Goal: Task Accomplishment & Management: Use online tool/utility

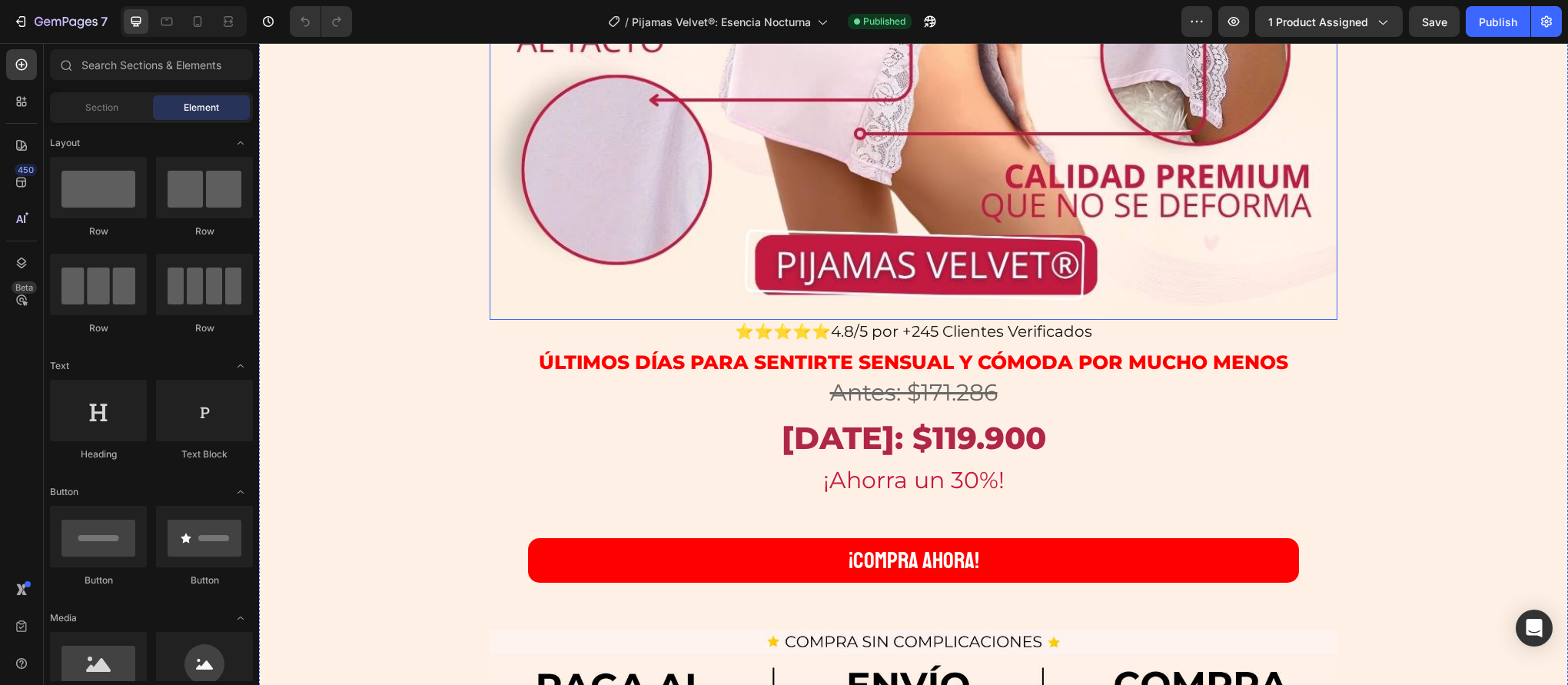
scroll to position [971, 0]
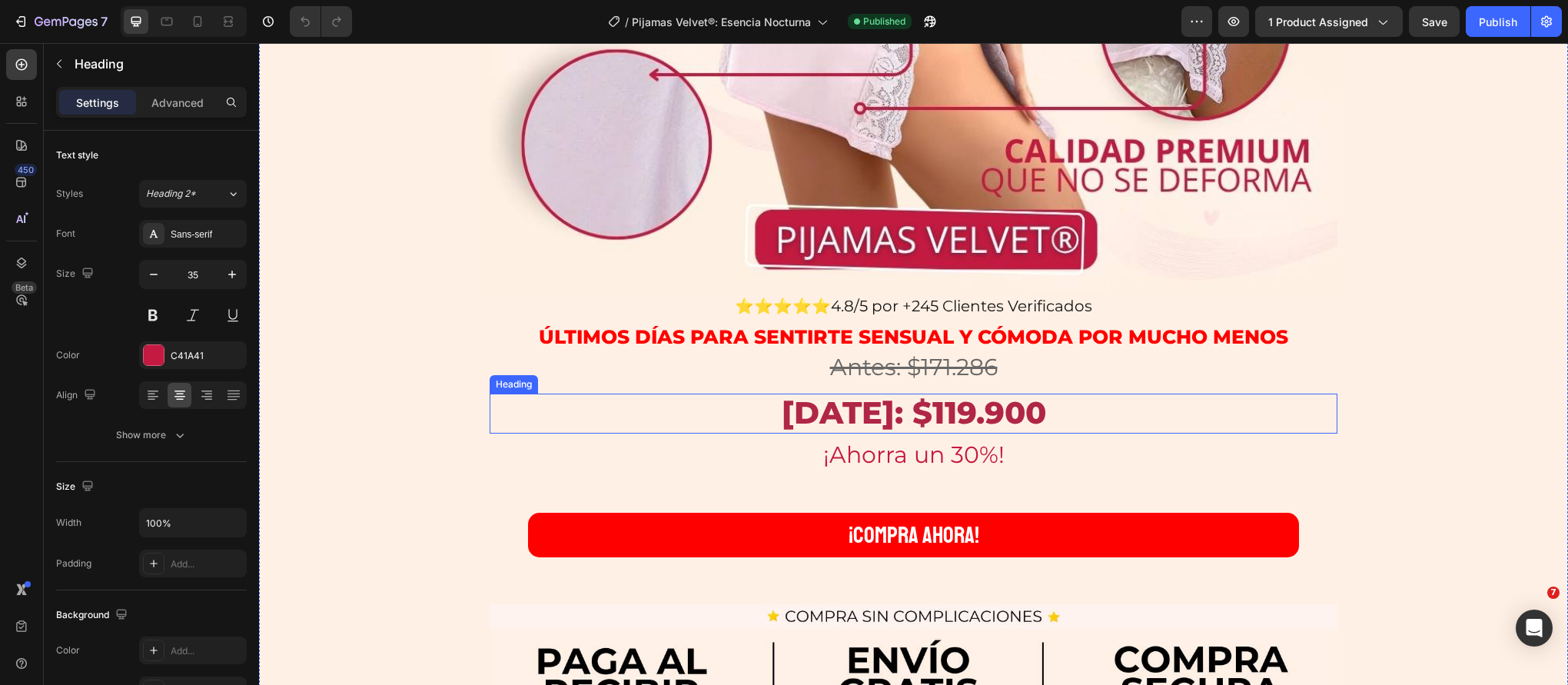
click at [910, 418] on strong "Hoy: $119.900" at bounding box center [914, 412] width 265 height 38
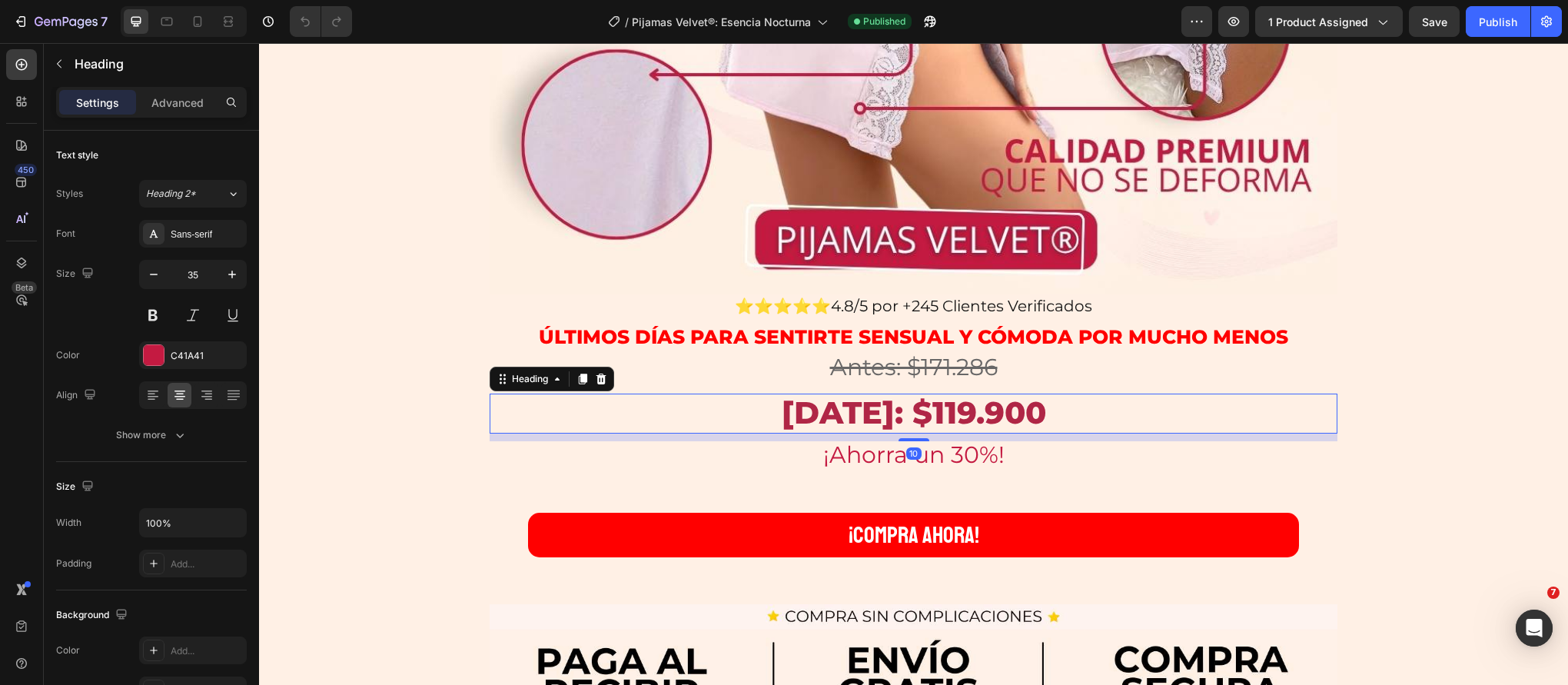
scroll to position [0, 0]
click at [929, 412] on strong "Hoy: $119.900" at bounding box center [914, 412] width 265 height 38
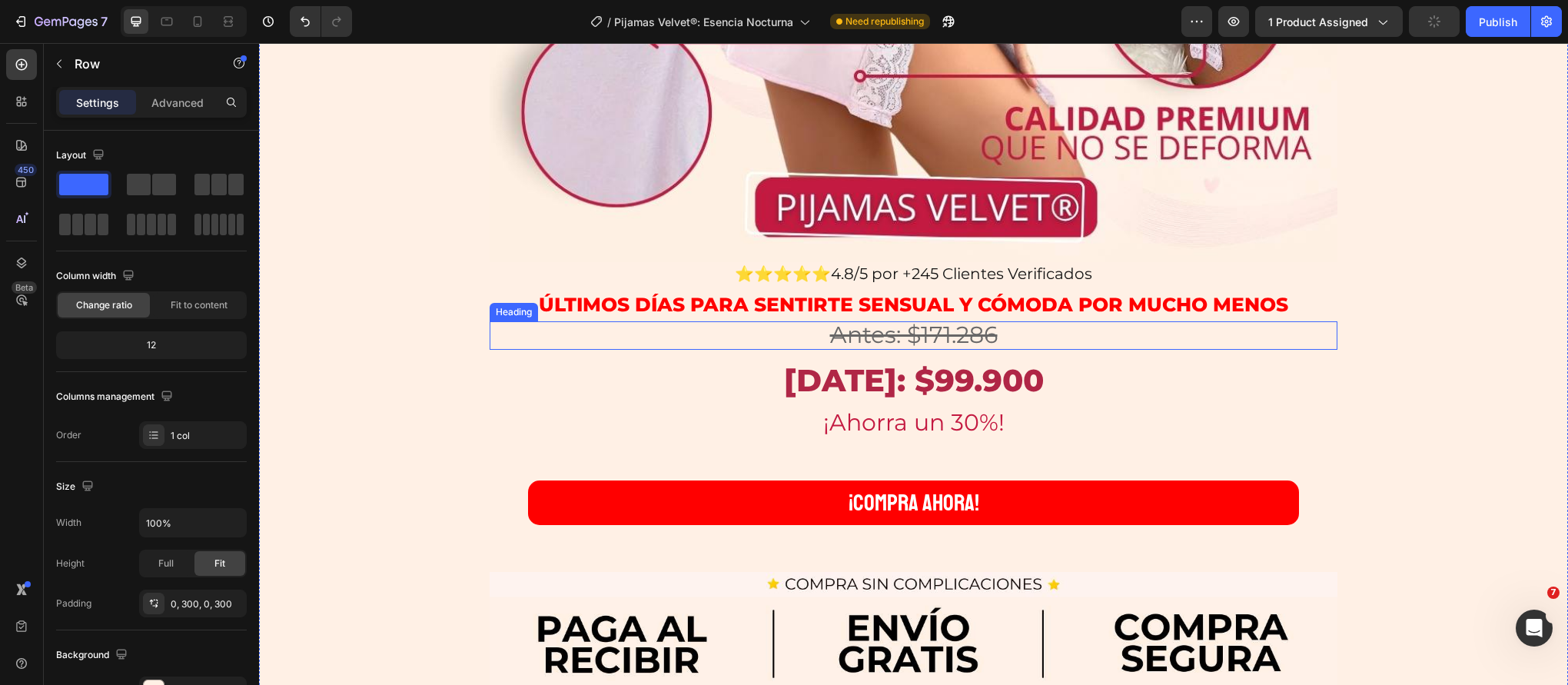
scroll to position [1041, 0]
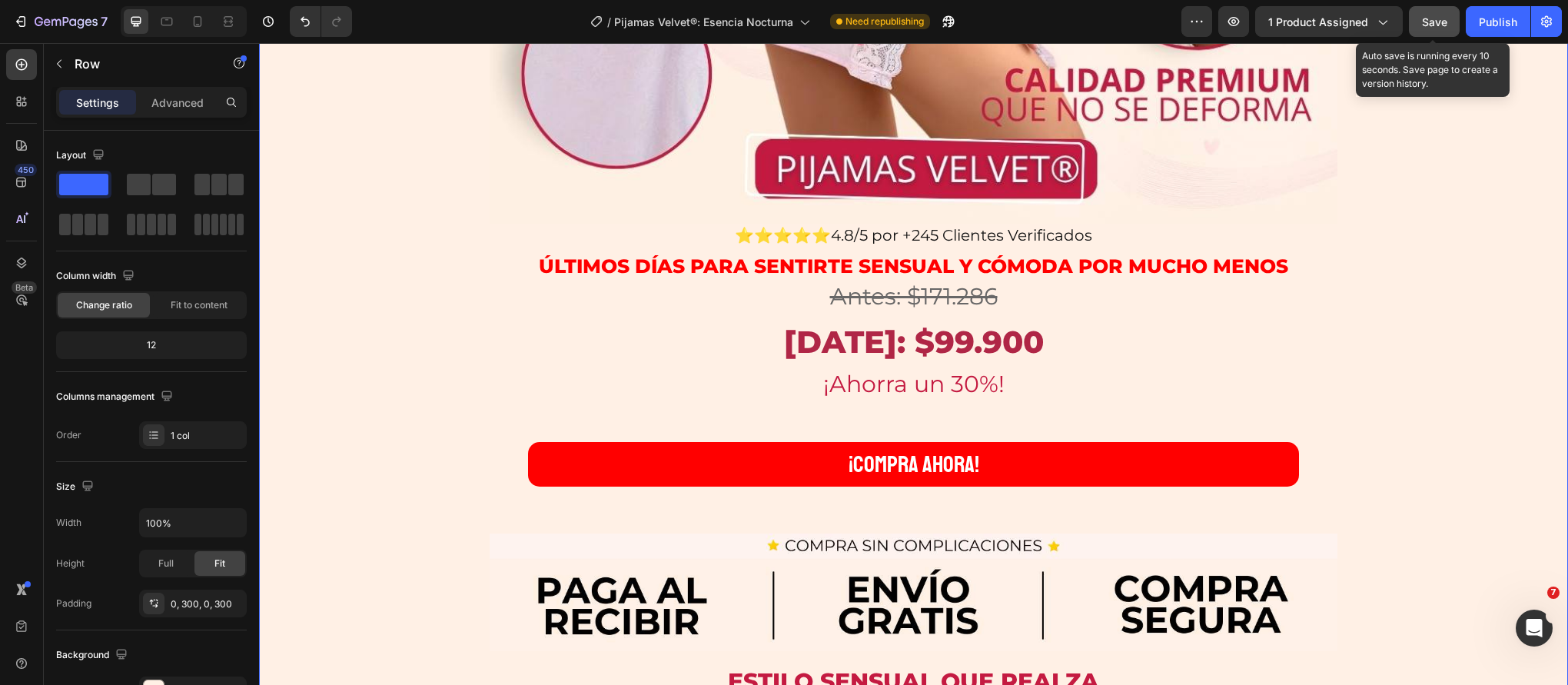
click at [1443, 25] on span "Save" at bounding box center [1435, 22] width 26 height 13
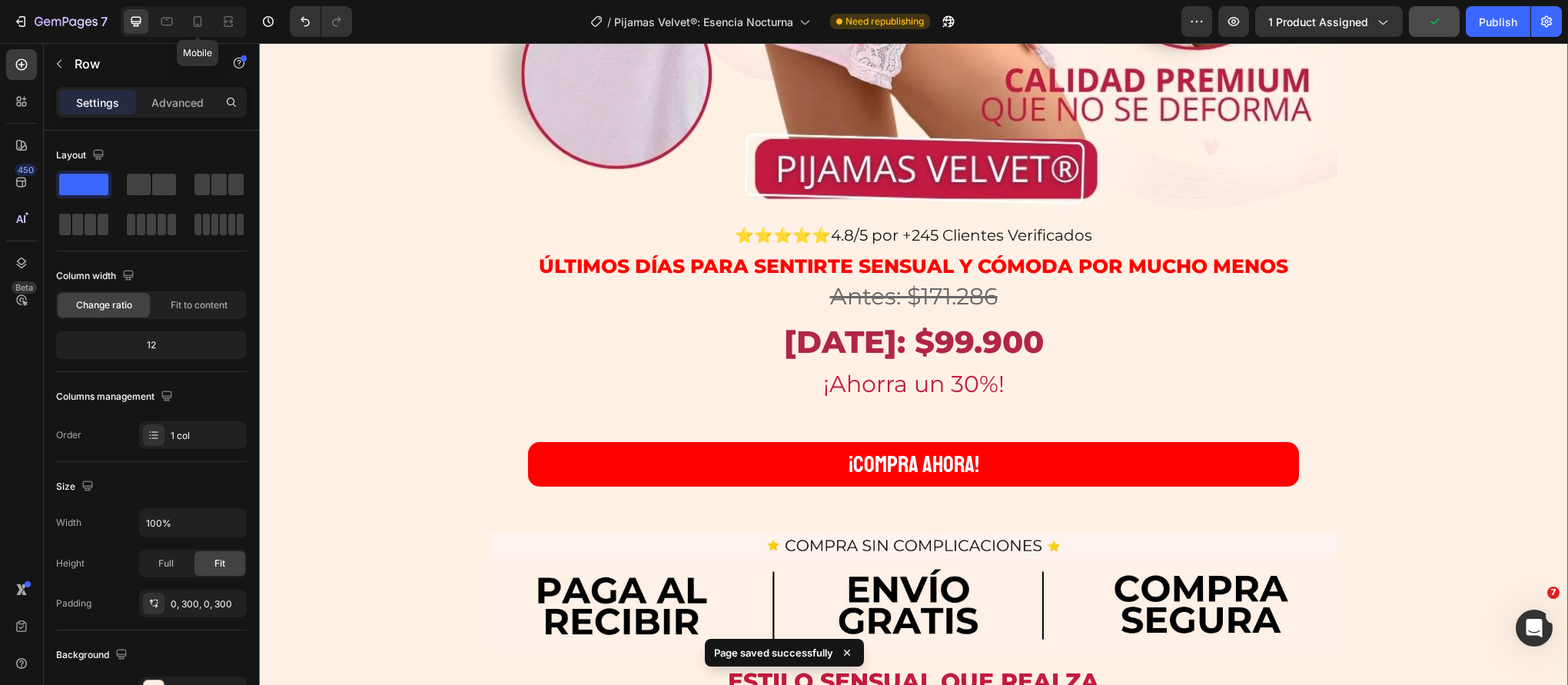
drag, startPoint x: 199, startPoint y: 19, endPoint x: 328, endPoint y: 154, distance: 186.7
click at [199, 19] on icon at bounding box center [198, 22] width 16 height 16
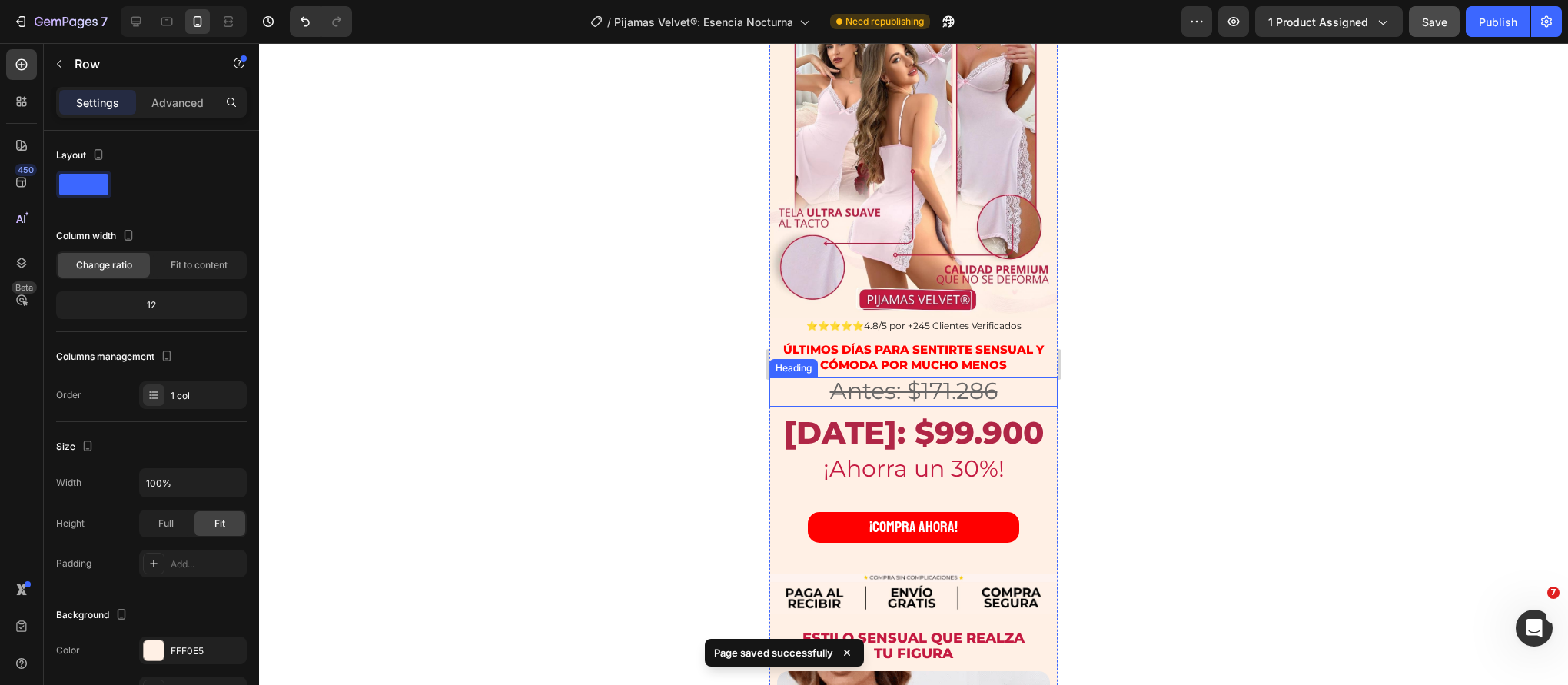
scroll to position [200, 0]
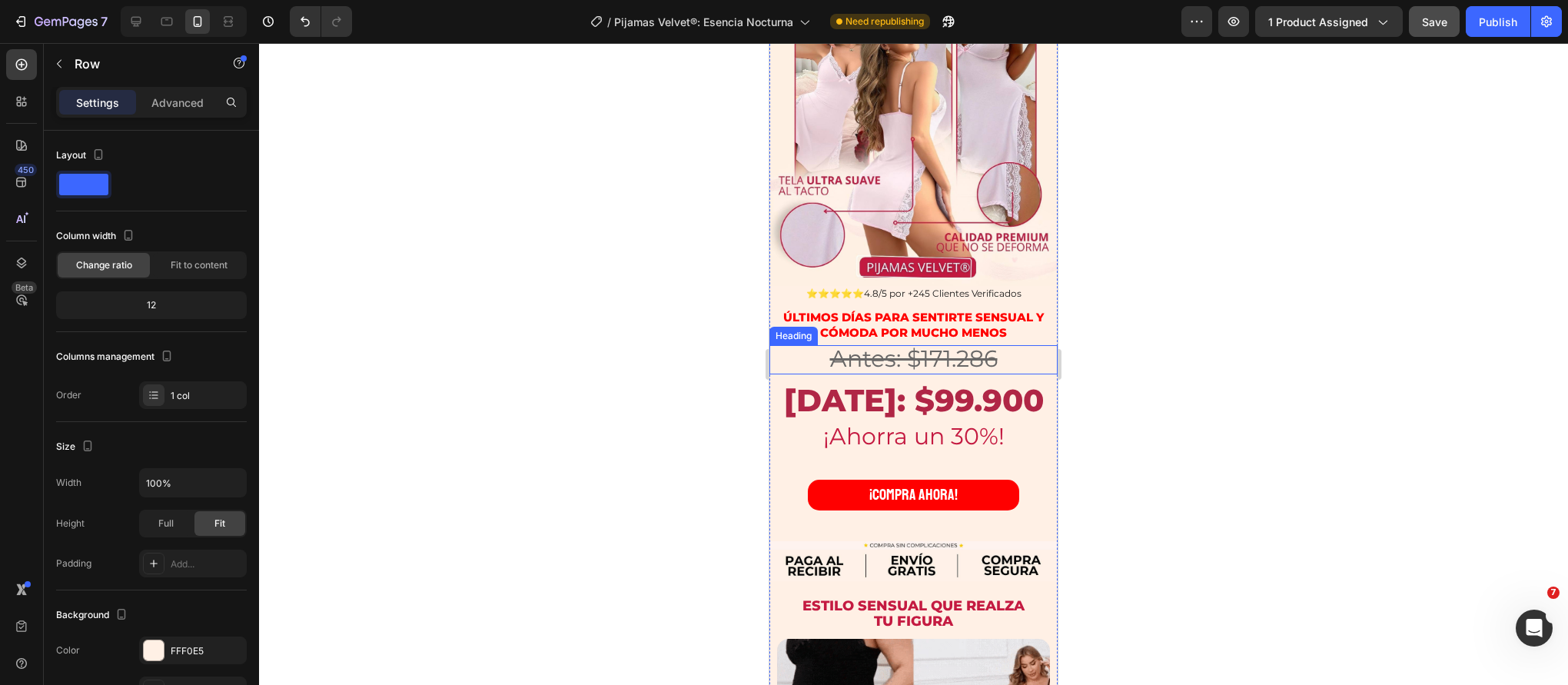
click at [934, 360] on s "Antes: $171.286" at bounding box center [914, 359] width 168 height 29
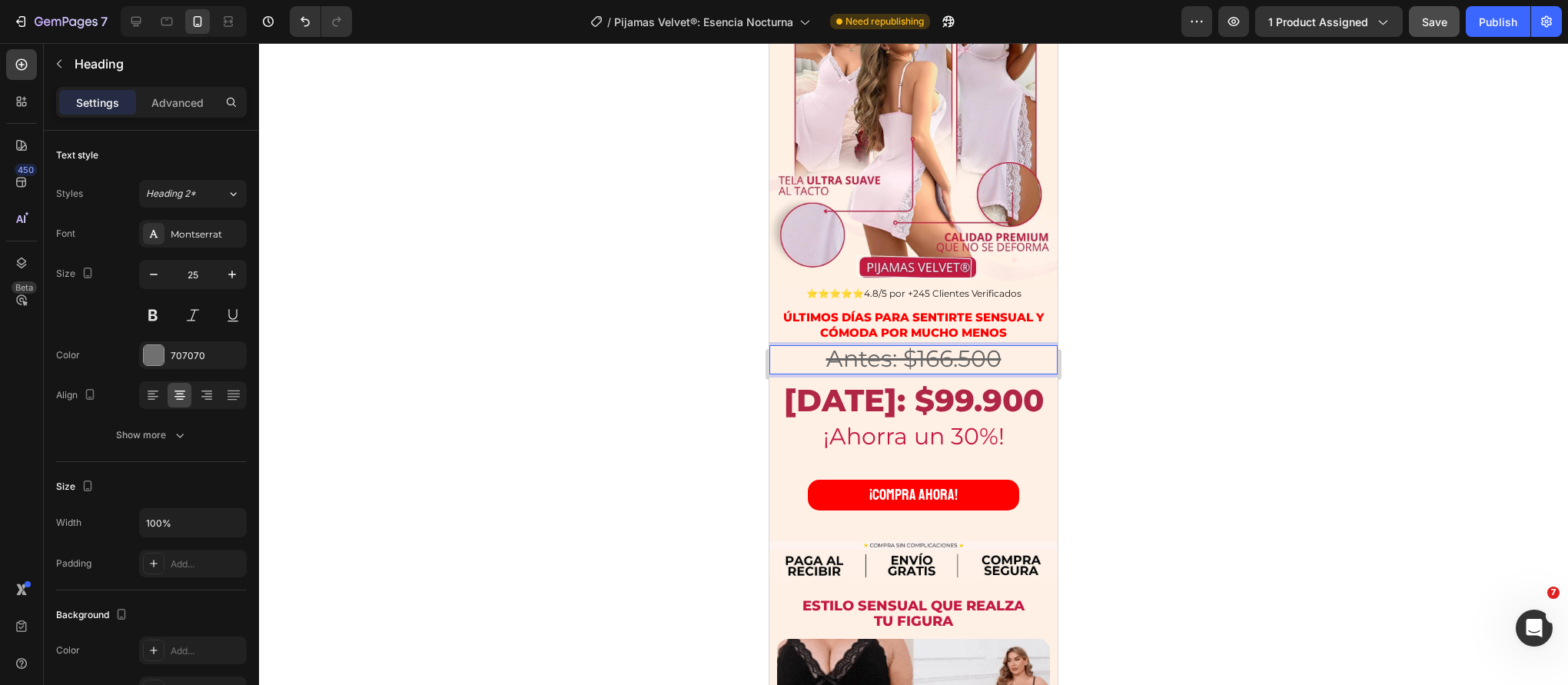
click at [442, 378] on div at bounding box center [913, 365] width 1309 height 642
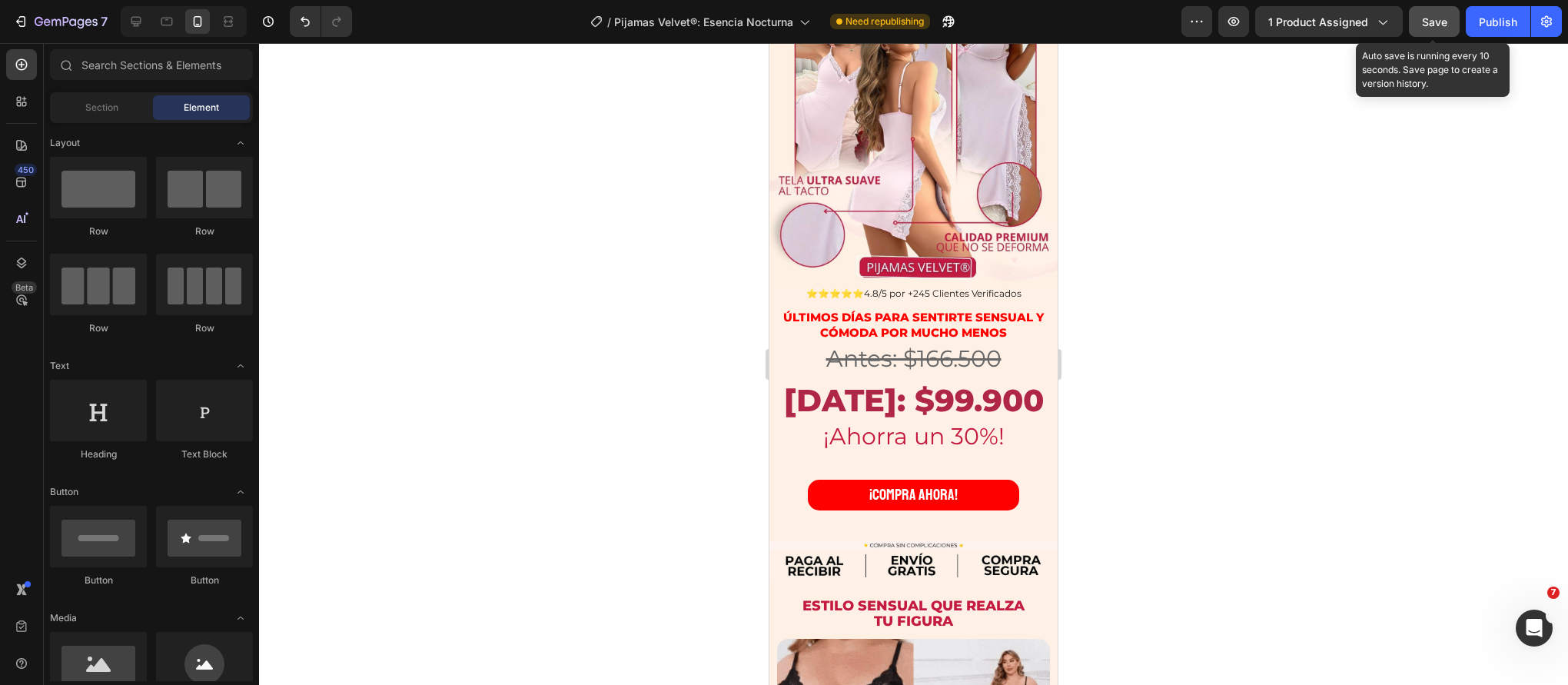
click at [1430, 24] on span "Save" at bounding box center [1435, 22] width 26 height 13
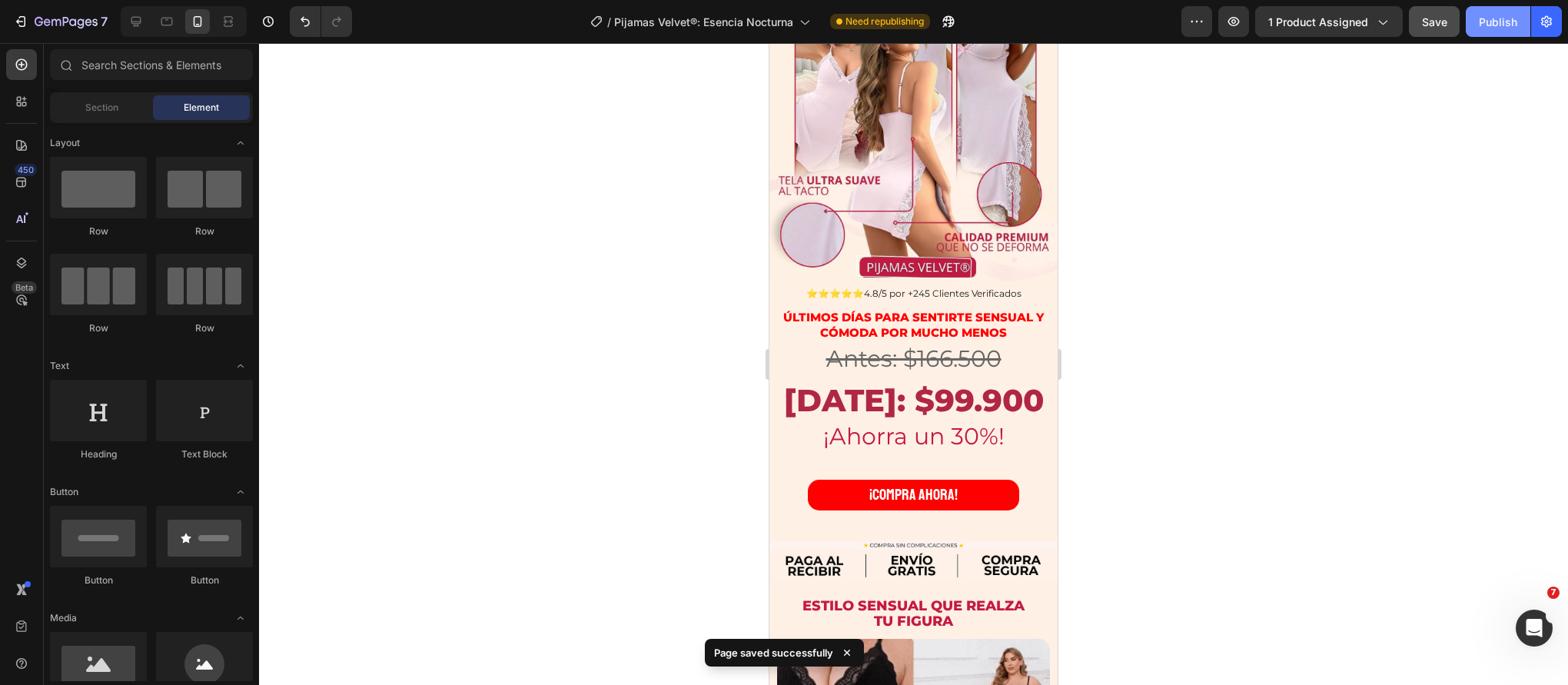
drag, startPoint x: 1486, startPoint y: 16, endPoint x: 112, endPoint y: 286, distance: 1400.3
click at [1486, 16] on div "Publish" at bounding box center [1498, 22] width 39 height 16
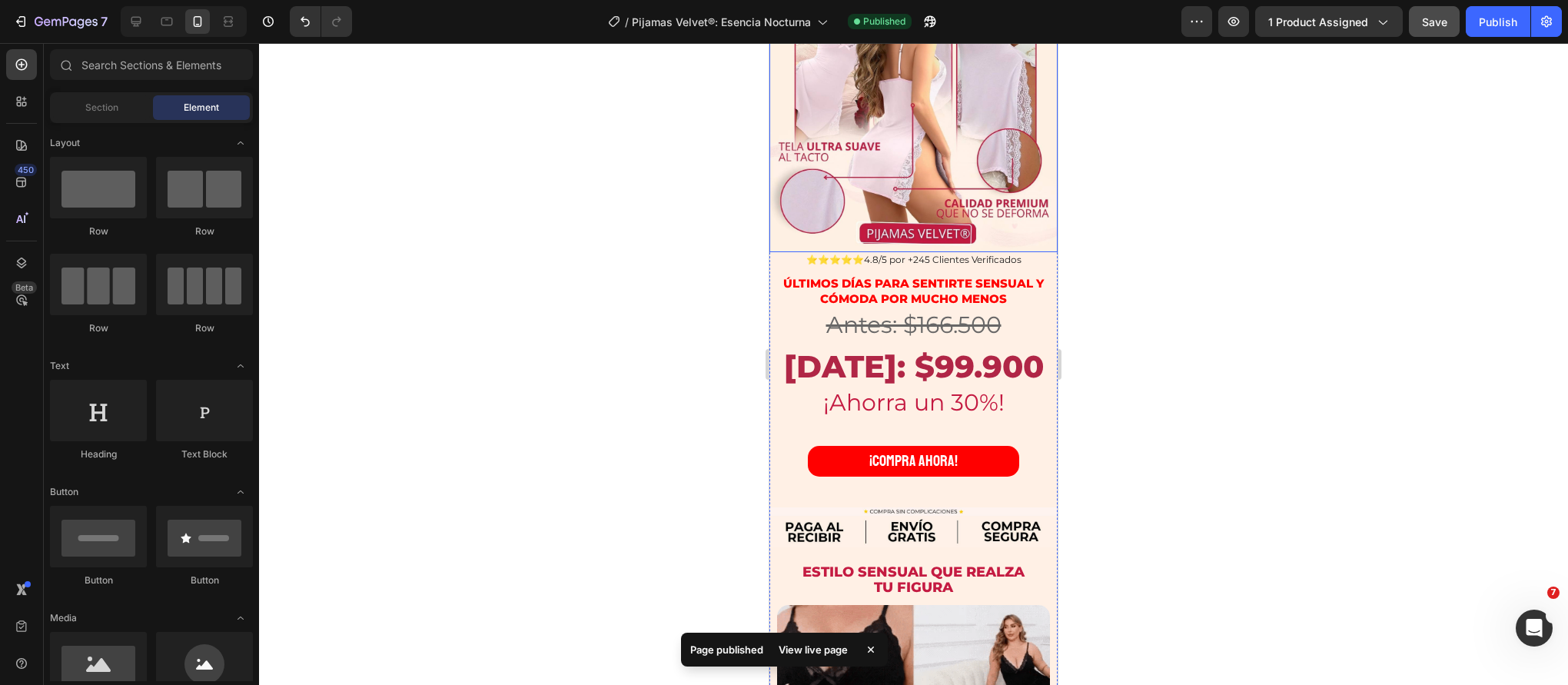
scroll to position [221, 0]
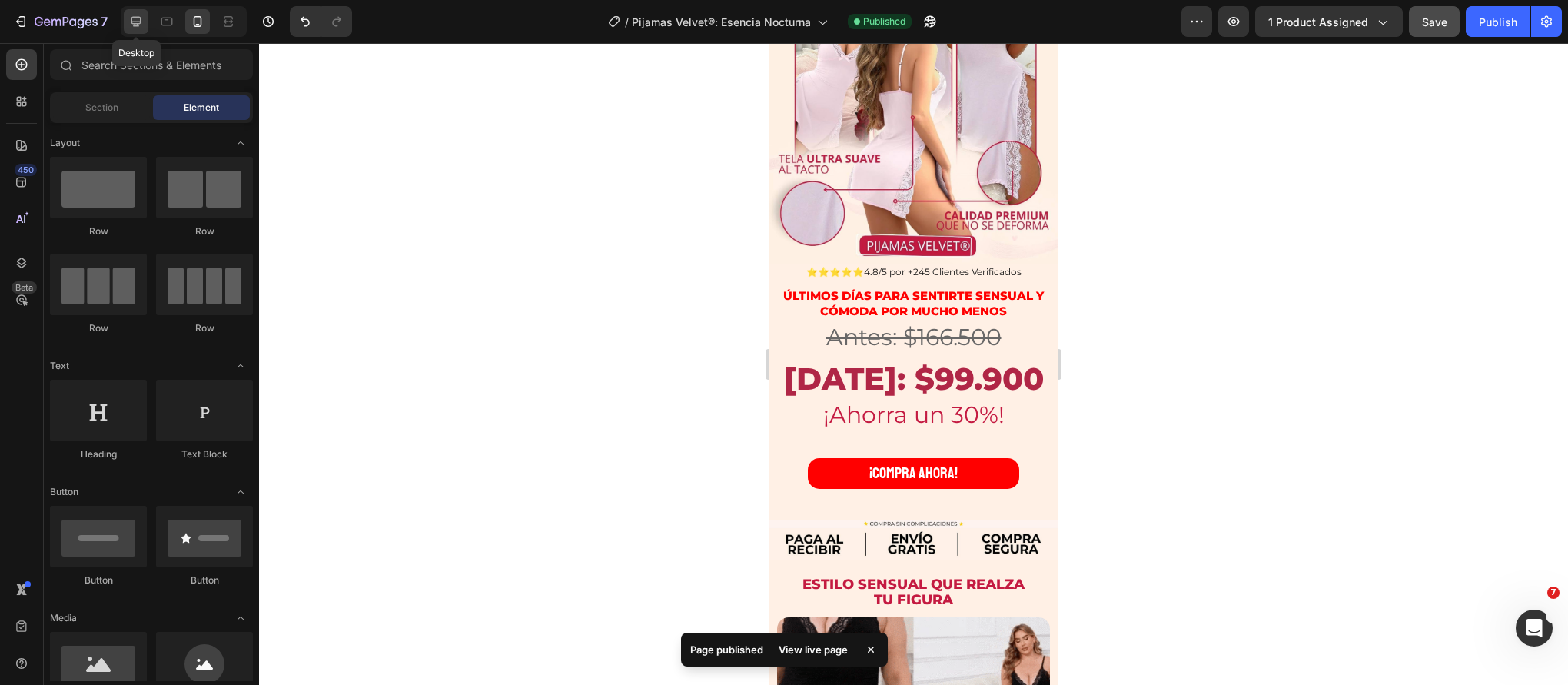
click at [141, 19] on icon at bounding box center [136, 22] width 16 height 16
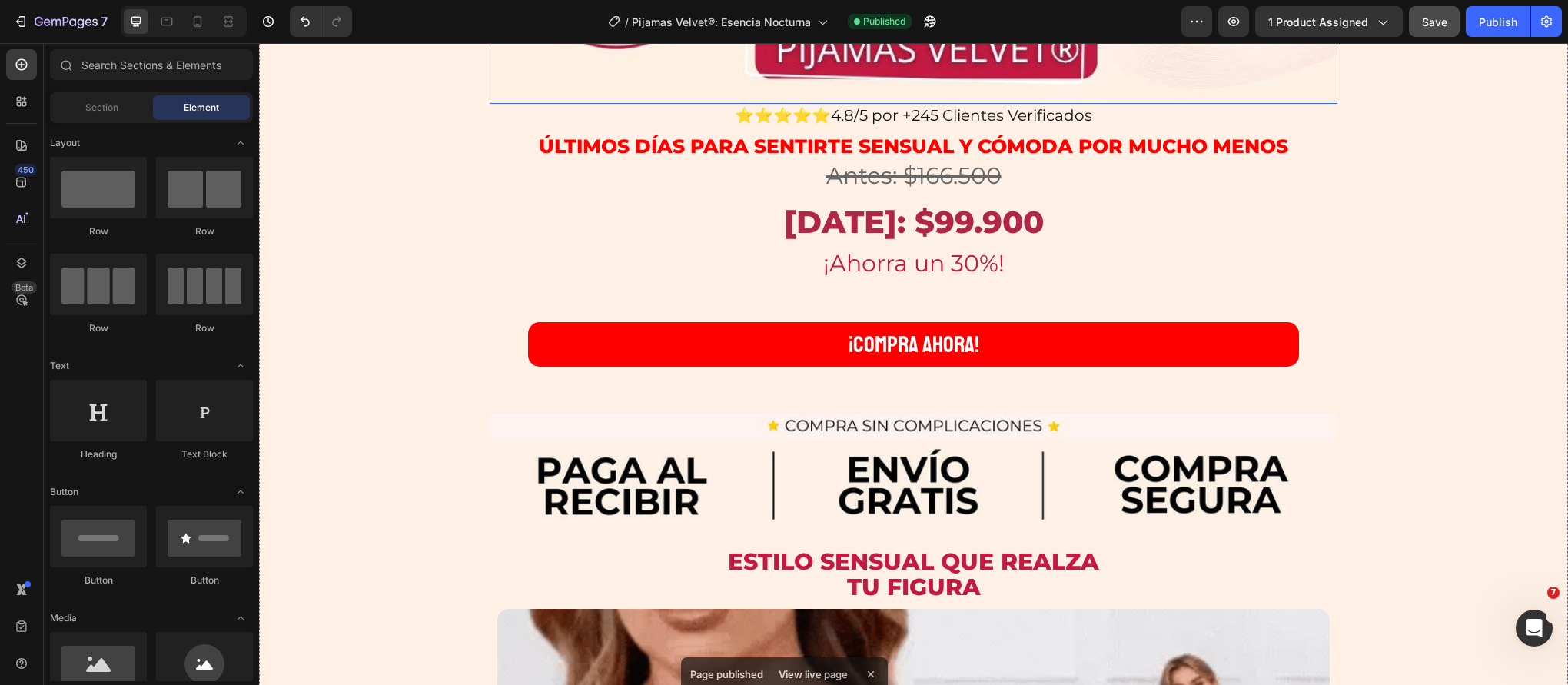
scroll to position [1123, 0]
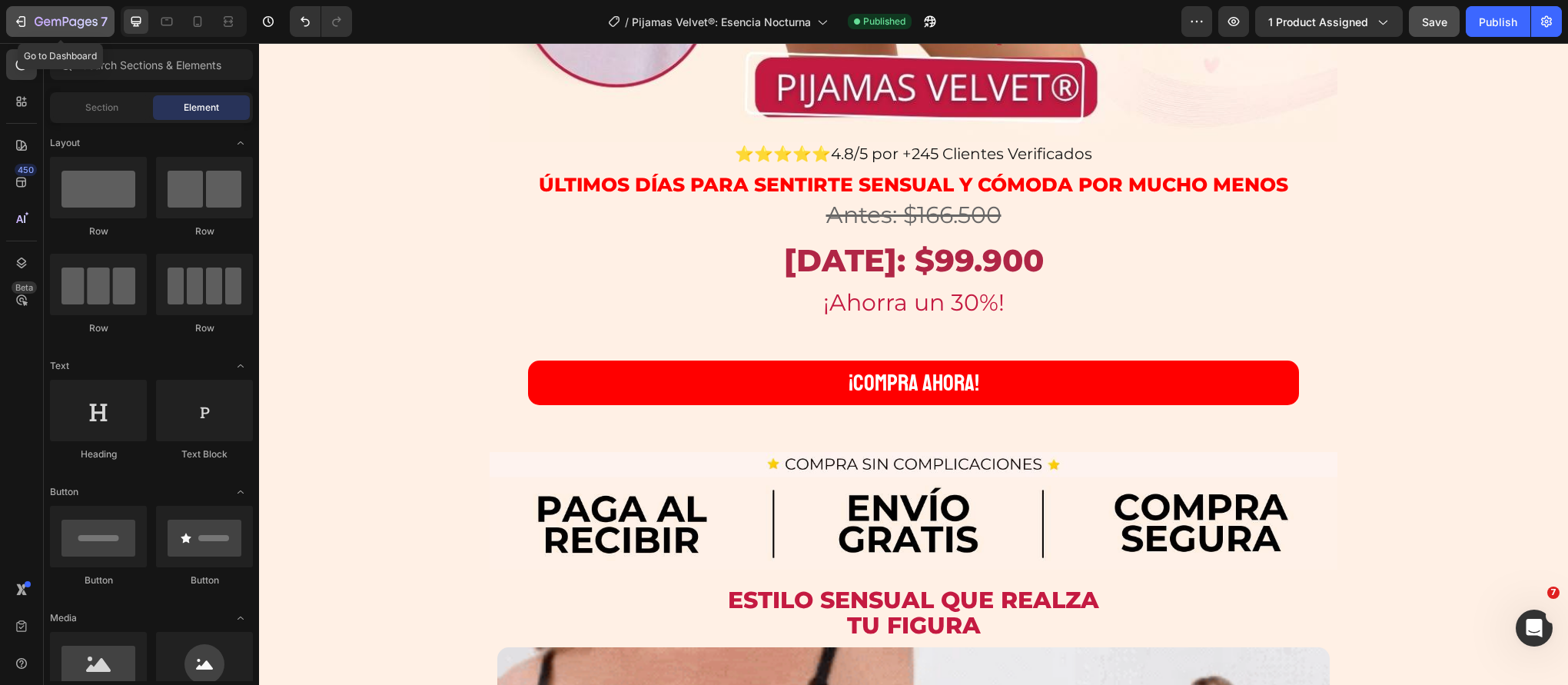
click at [28, 19] on icon "button" at bounding box center [21, 22] width 16 height 16
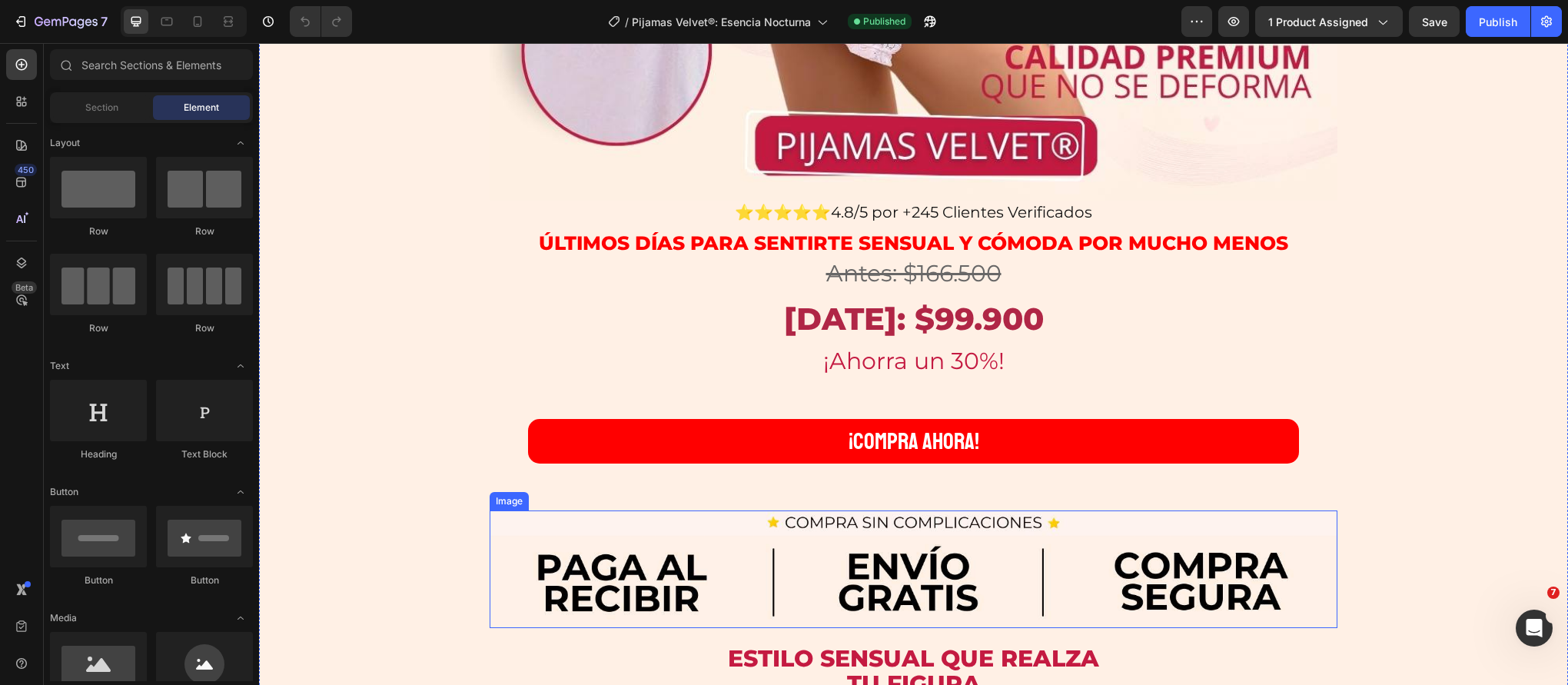
scroll to position [921, 0]
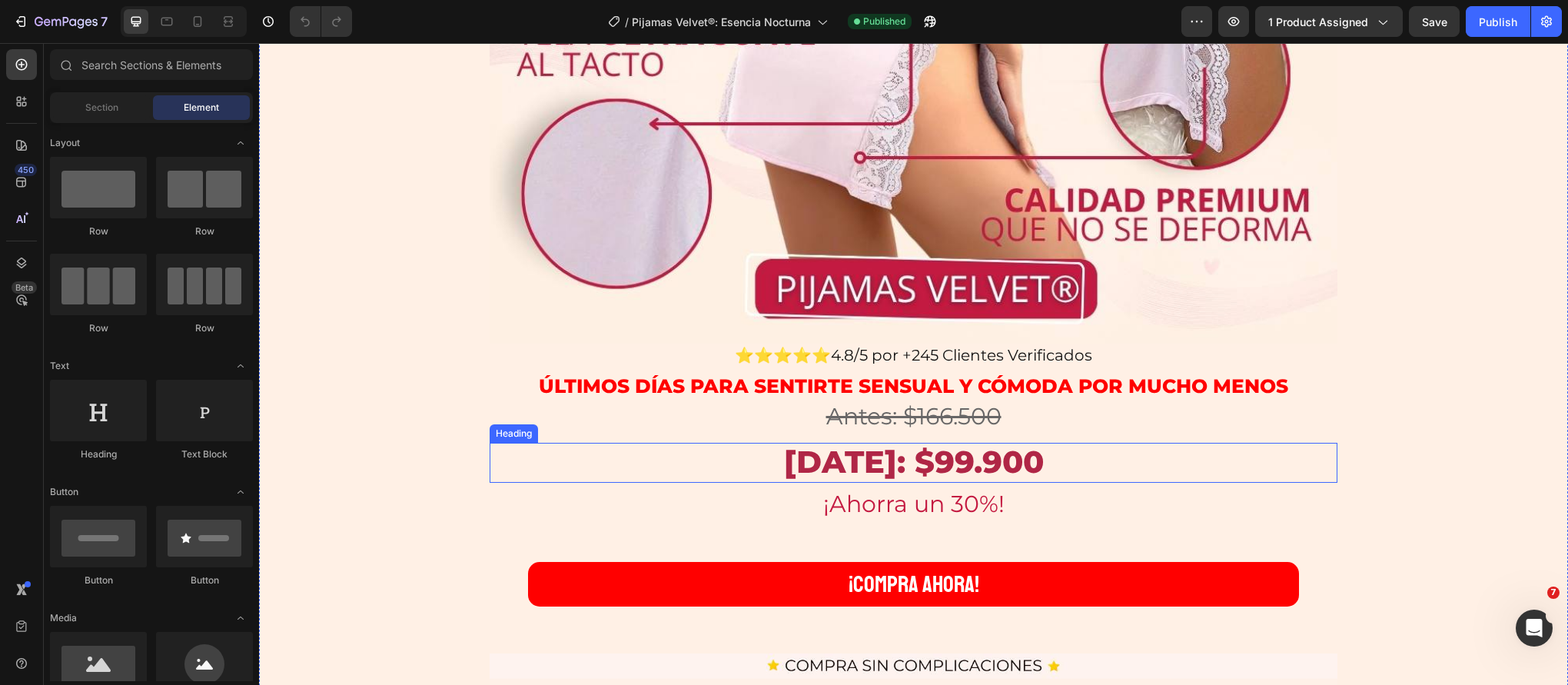
click at [950, 459] on strong "[DATE]: $99.900" at bounding box center [914, 462] width 260 height 38
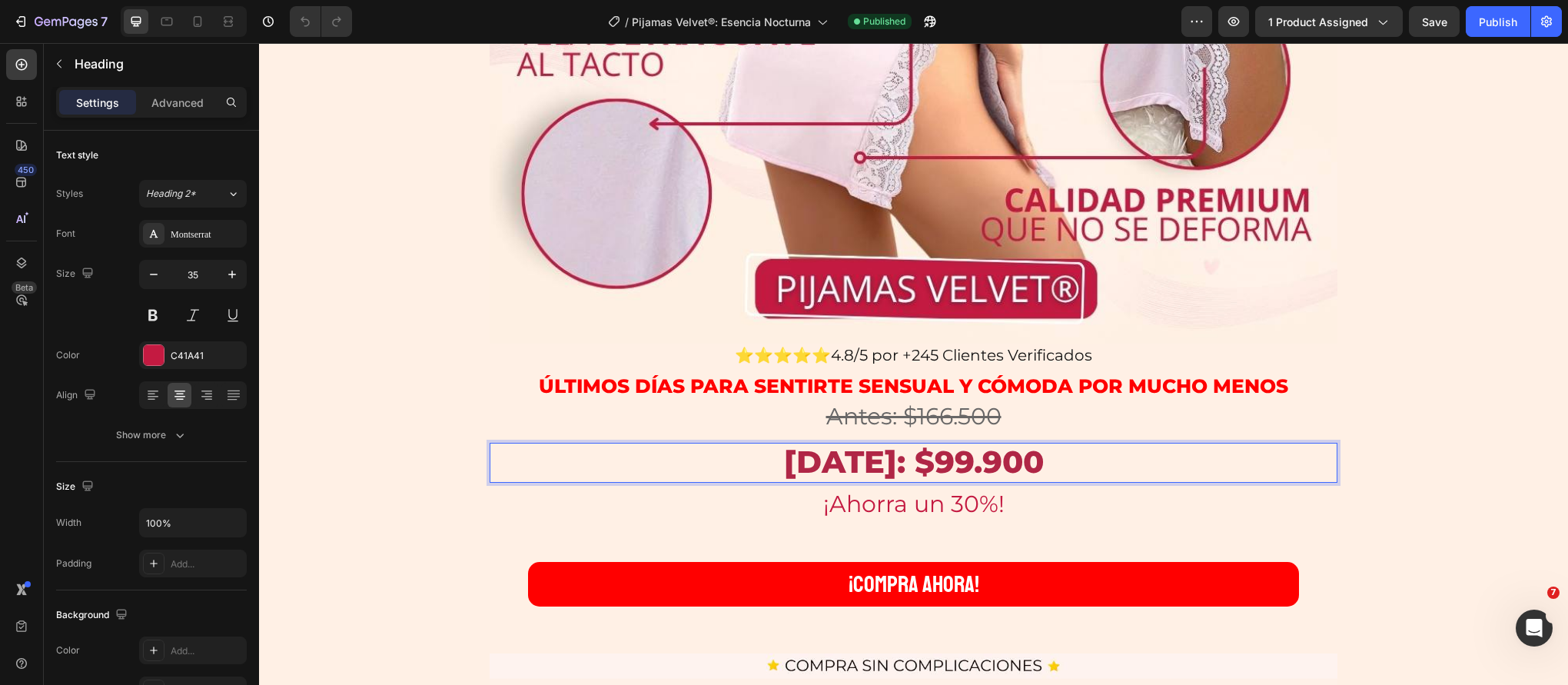
click at [964, 466] on strong "[DATE]: $99.900" at bounding box center [914, 462] width 260 height 38
click at [971, 464] on strong "[DATE]: $99.900" at bounding box center [914, 462] width 260 height 38
click at [1415, 26] on button "Save" at bounding box center [1434, 21] width 50 height 31
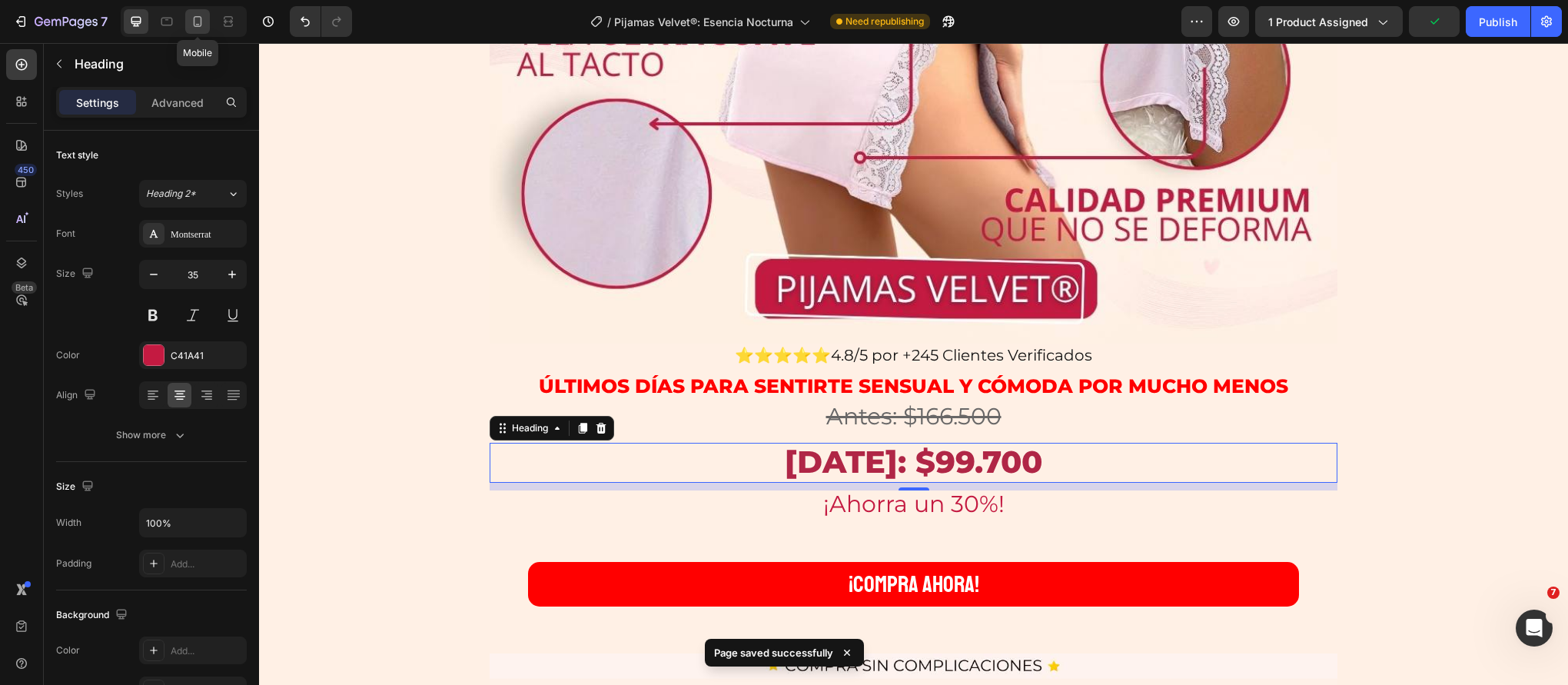
click at [191, 21] on icon at bounding box center [198, 22] width 16 height 16
type input "26"
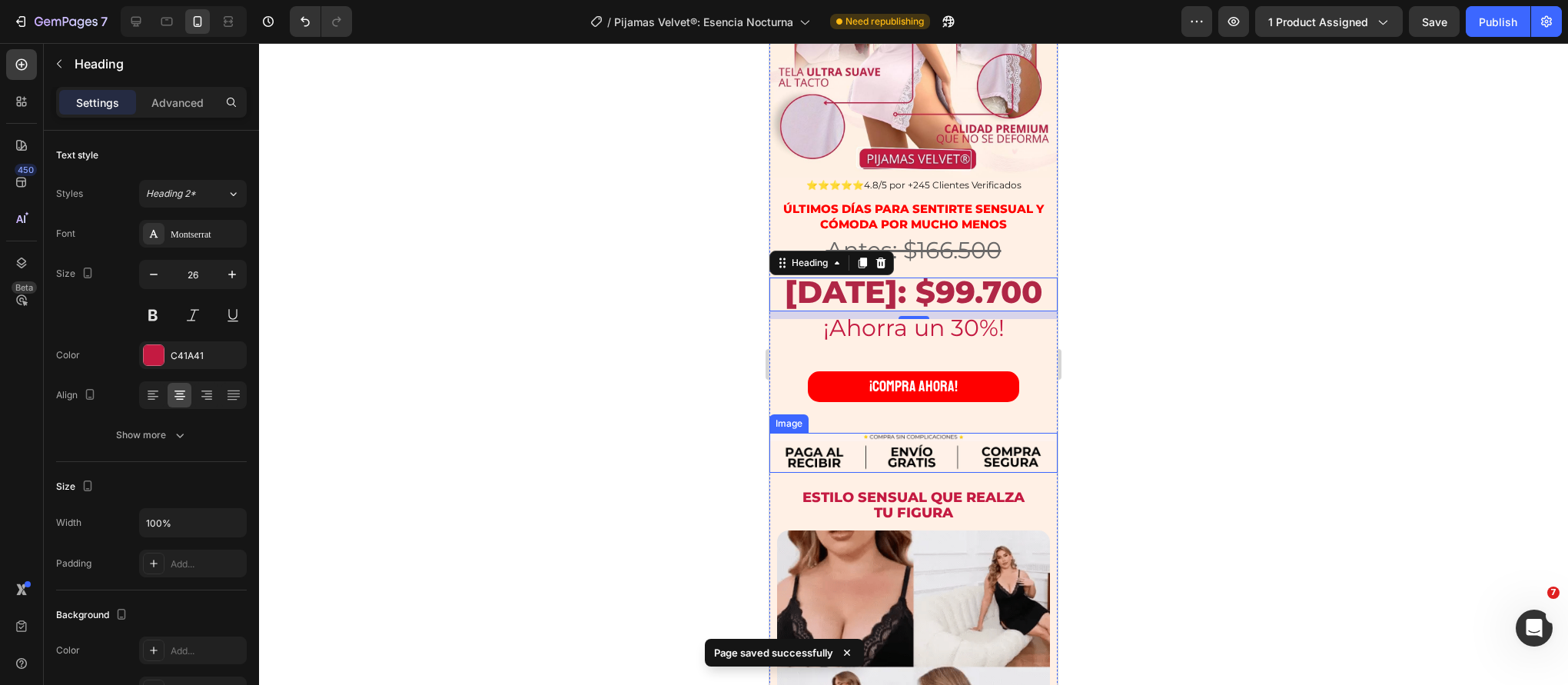
scroll to position [280, 0]
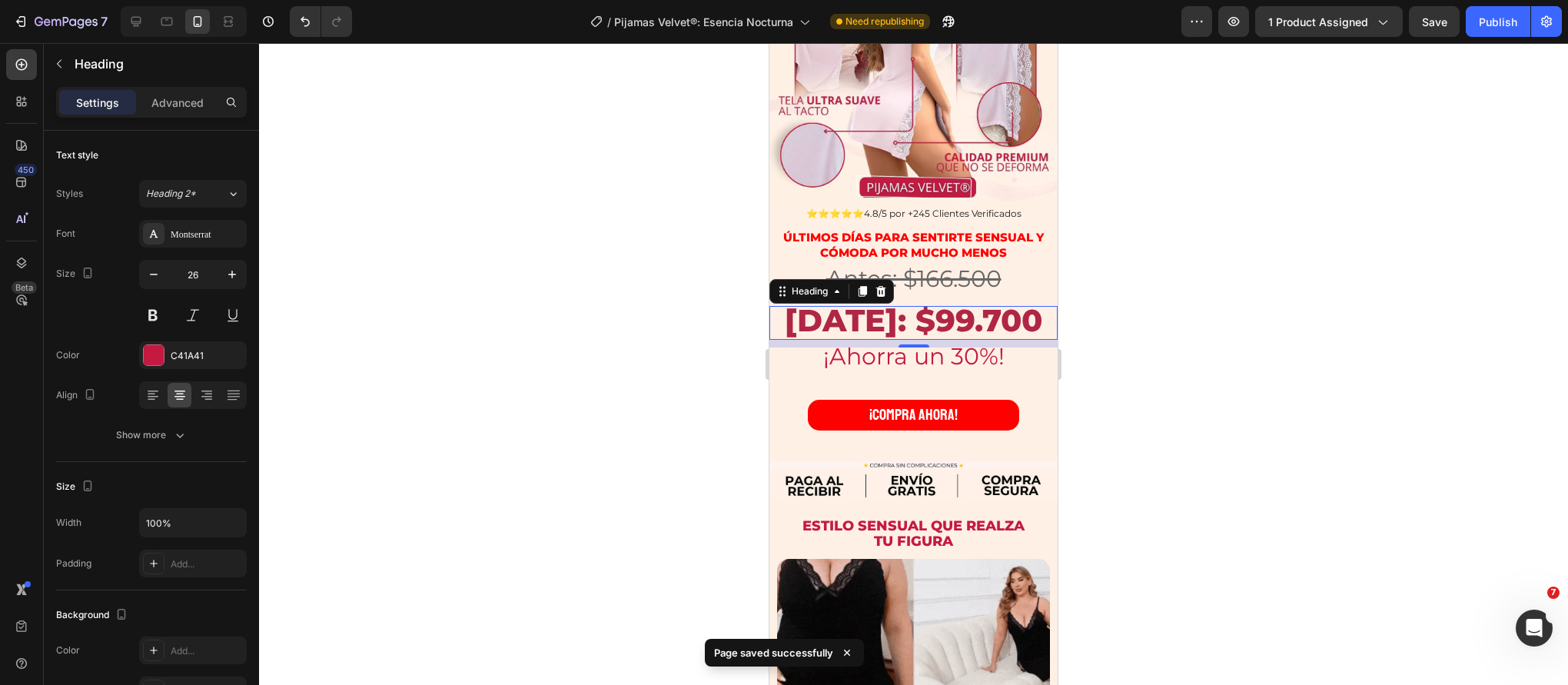
click at [584, 312] on div at bounding box center [913, 365] width 1309 height 642
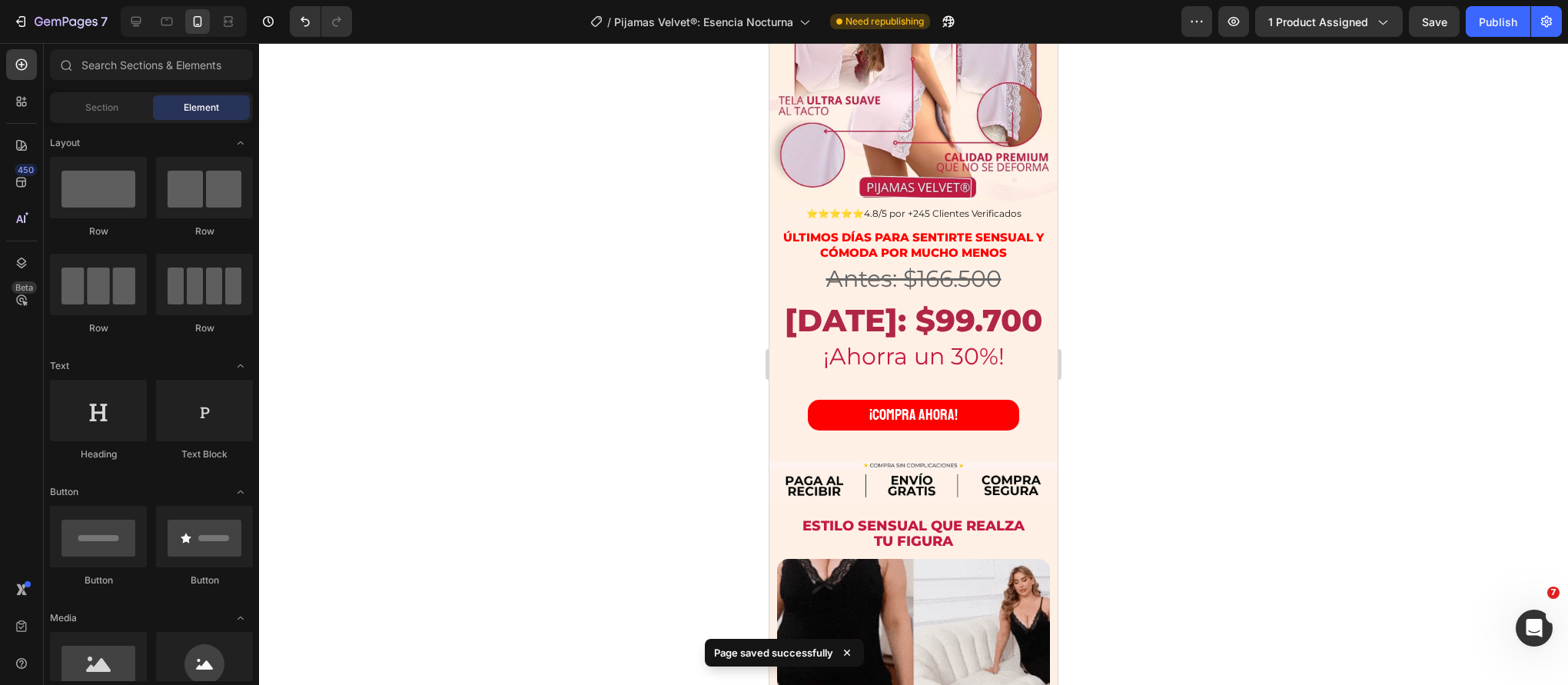
drag, startPoint x: 1496, startPoint y: 30, endPoint x: 1203, endPoint y: 171, distance: 325.2
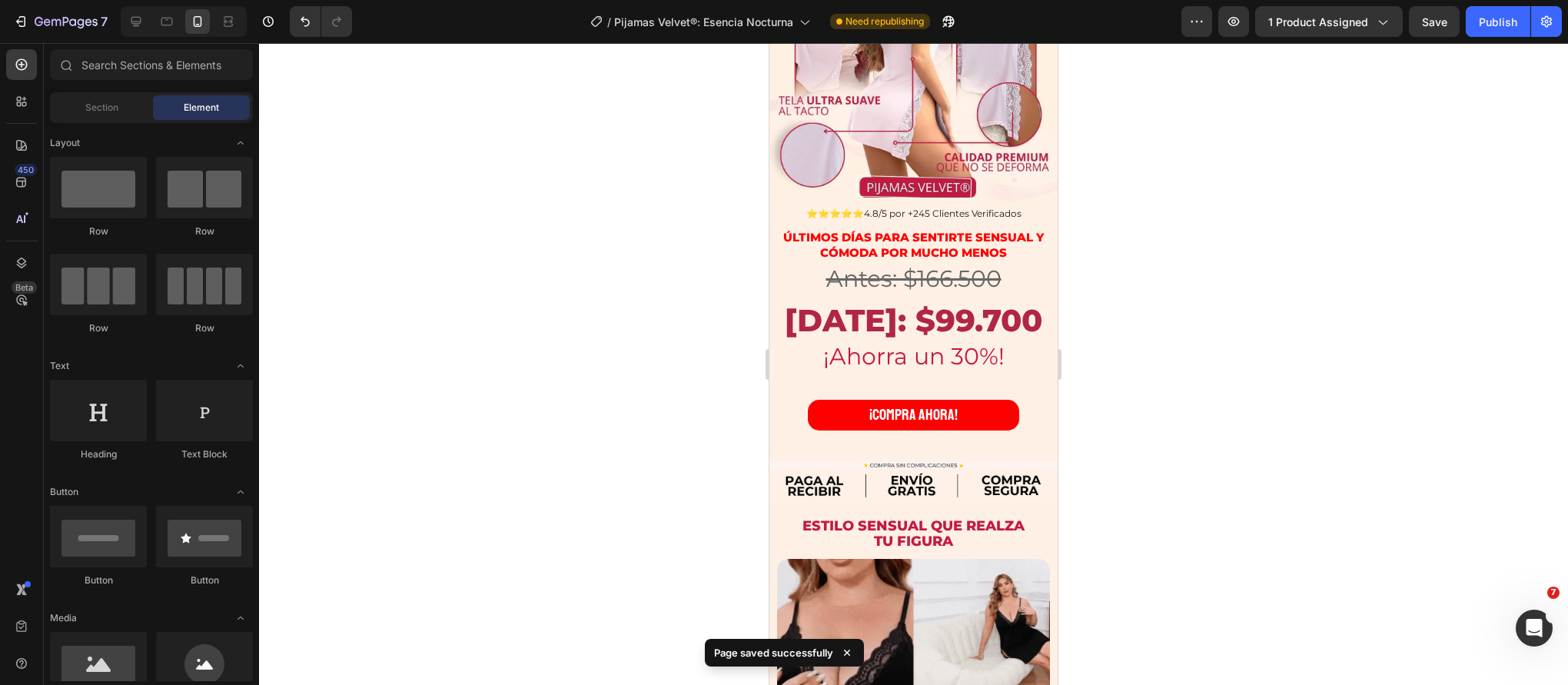
click at [1495, 30] on button "Publish" at bounding box center [1498, 21] width 64 height 31
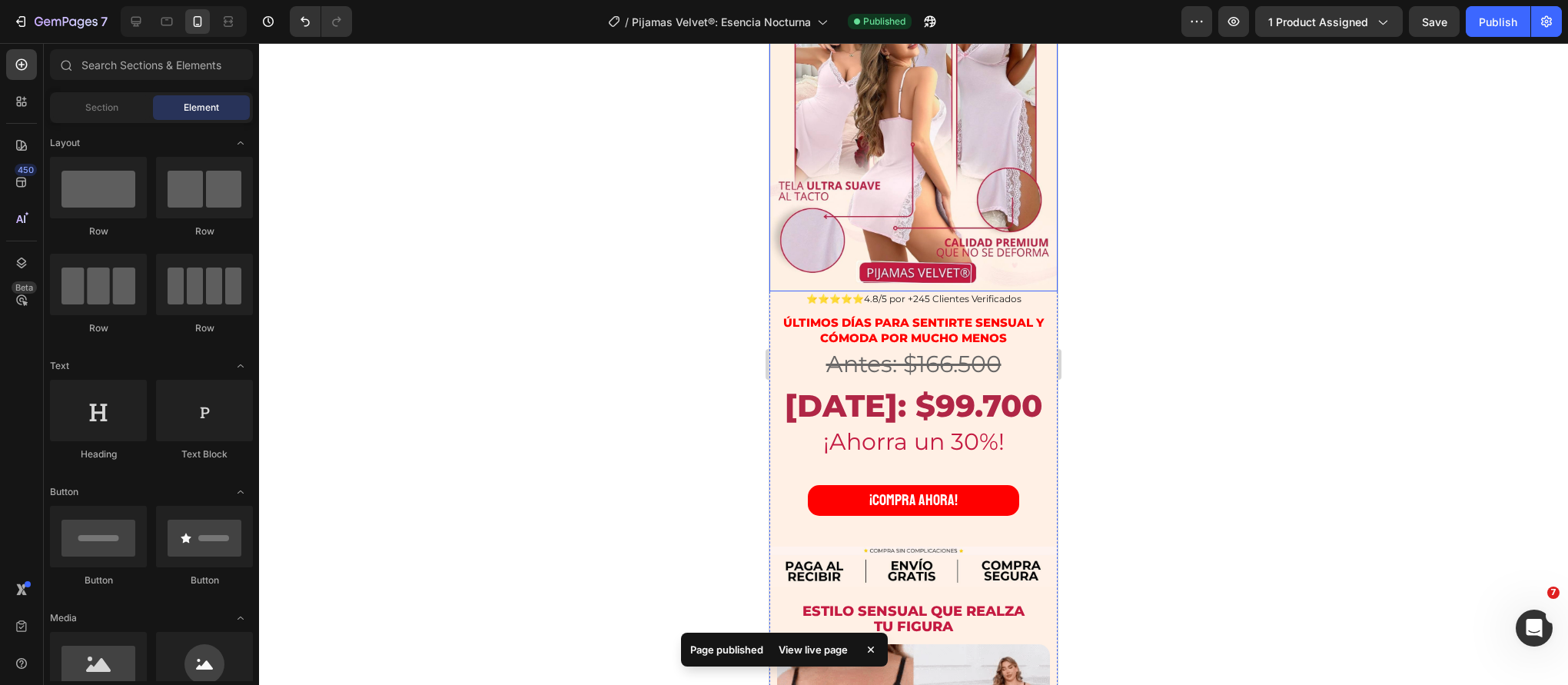
scroll to position [236, 0]
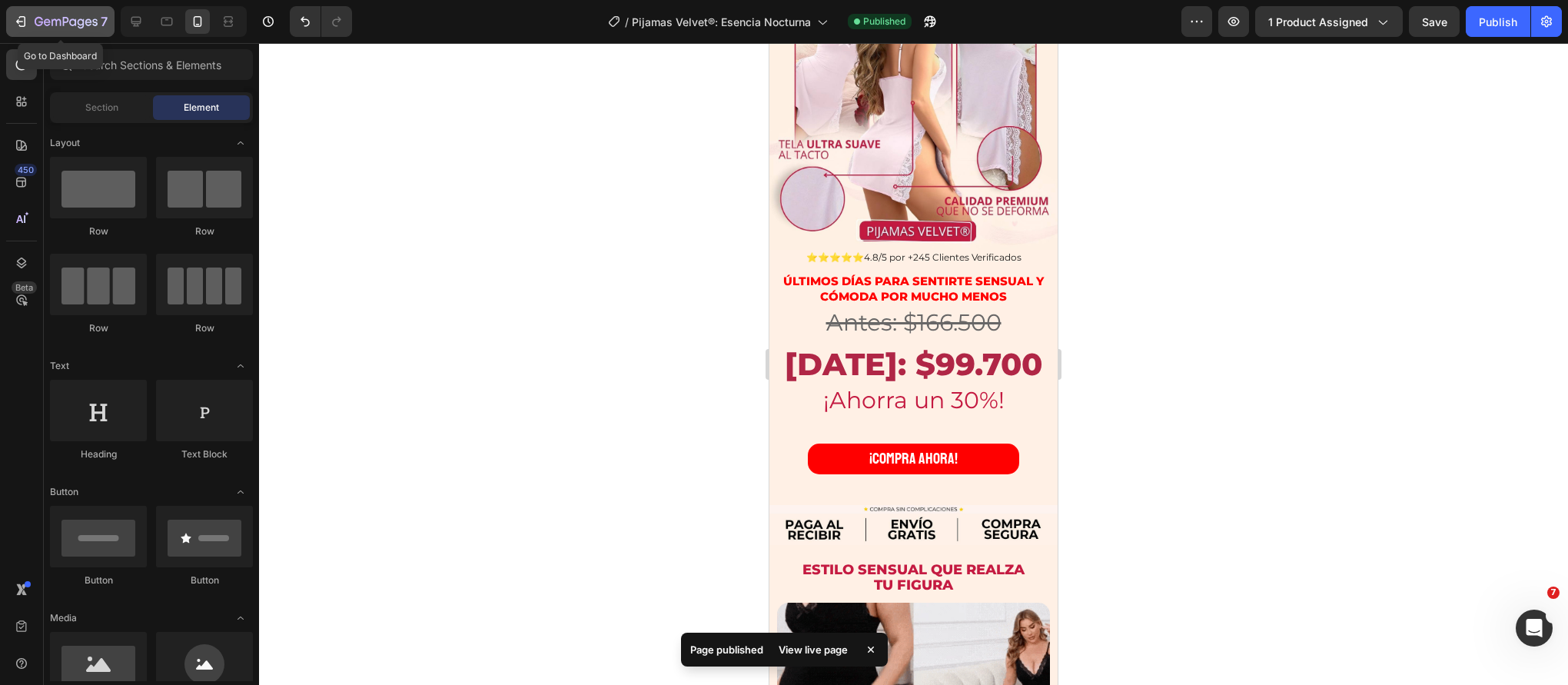
click at [47, 15] on div "7" at bounding box center [71, 21] width 73 height 19
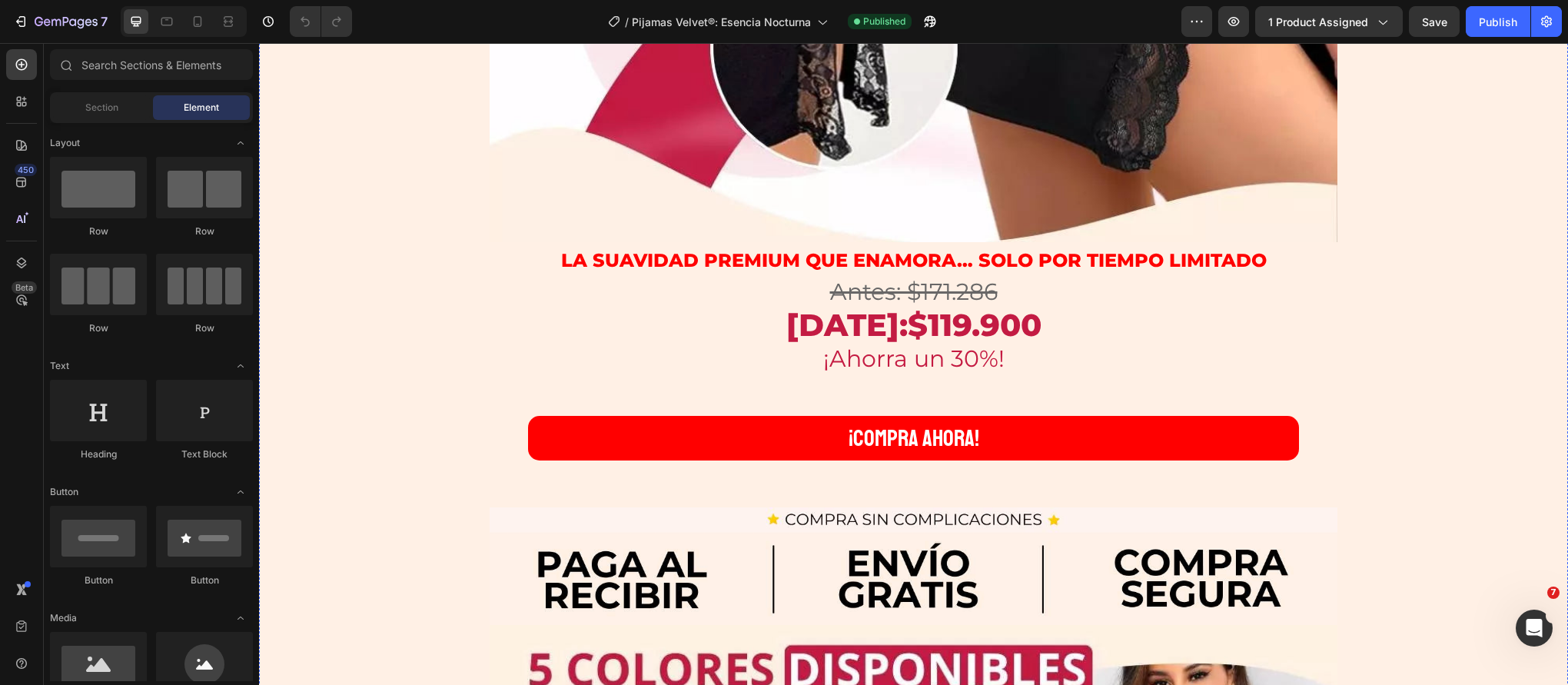
scroll to position [4541, 0]
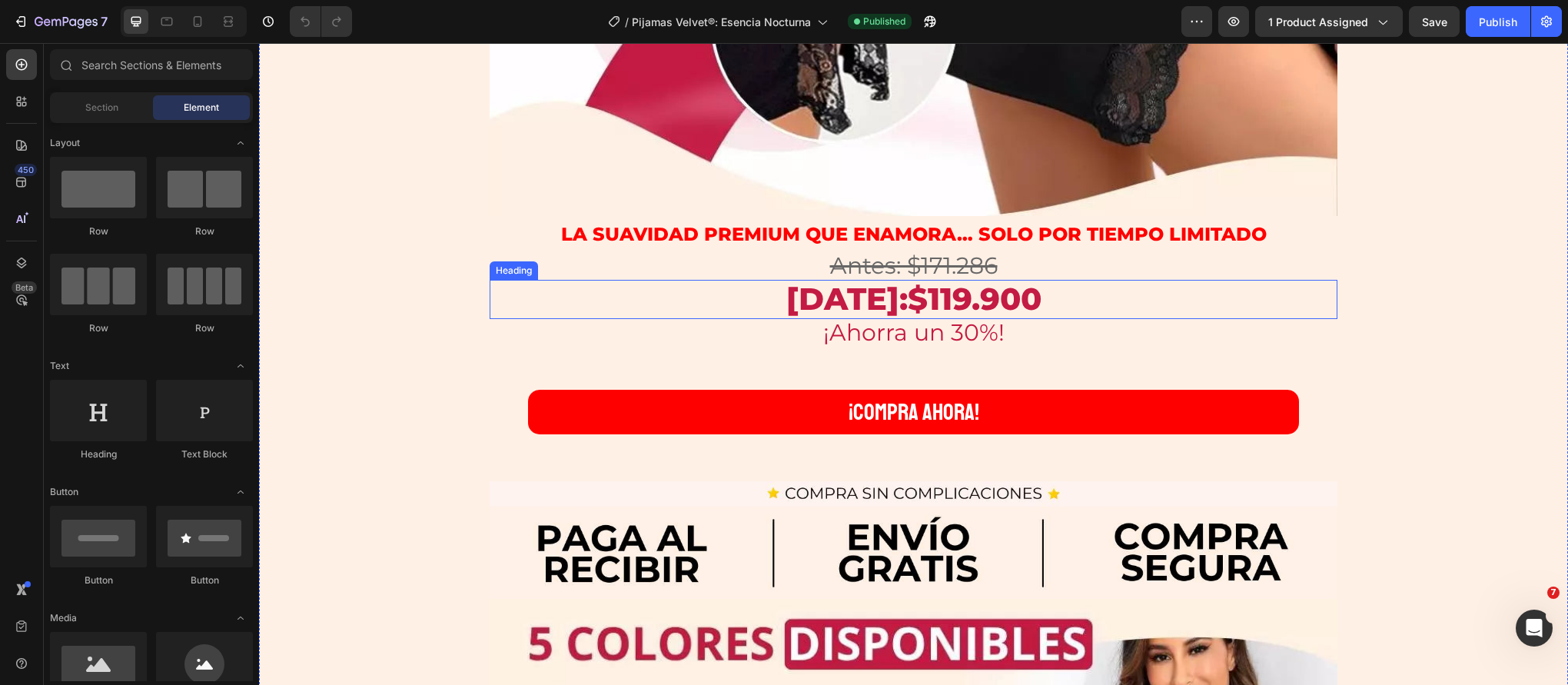
click at [942, 303] on strong "[DATE]:$119.900" at bounding box center [914, 299] width 255 height 38
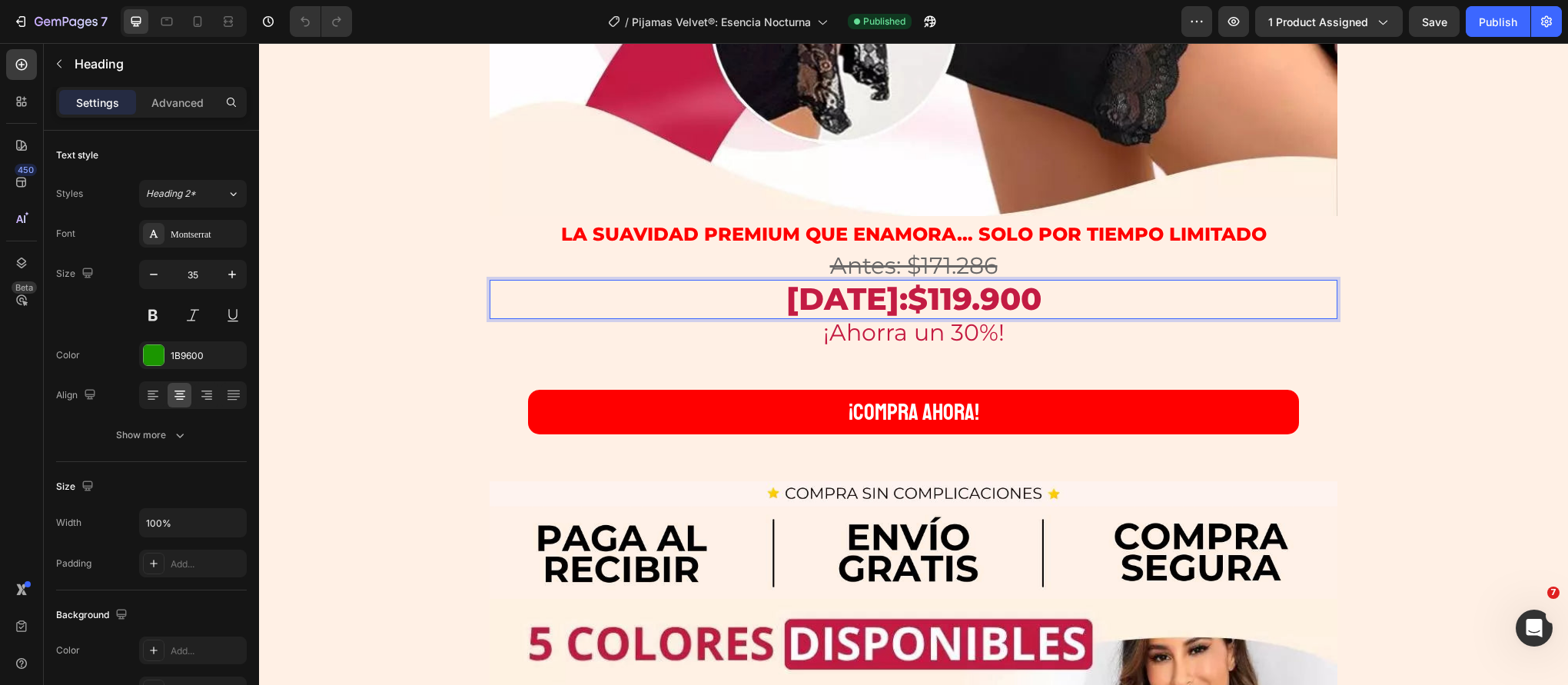
click at [932, 301] on strong "[DATE]:$119.900" at bounding box center [914, 299] width 255 height 38
click at [926, 265] on s "Antes: $171.286" at bounding box center [914, 265] width 168 height 29
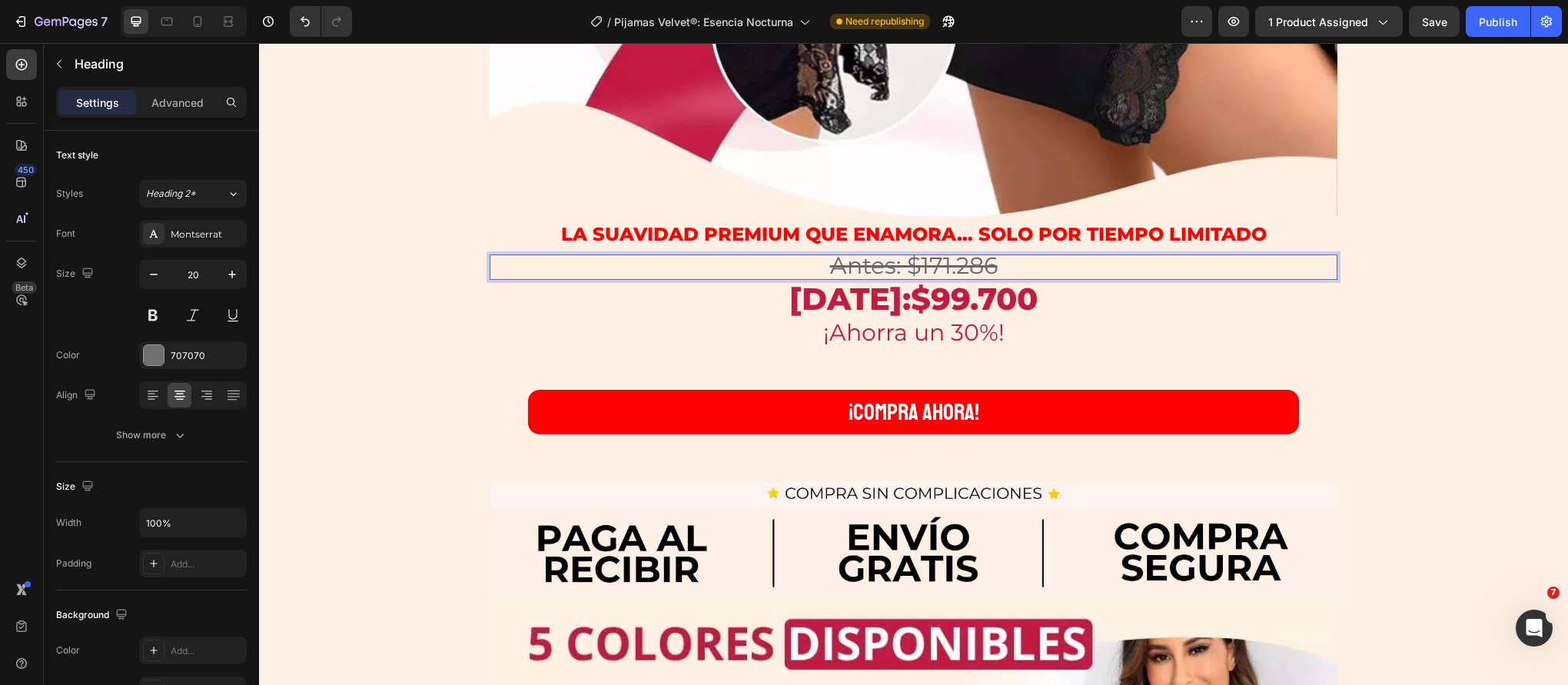
click at [944, 258] on s "Antes: $171.286" at bounding box center [914, 265] width 168 height 29
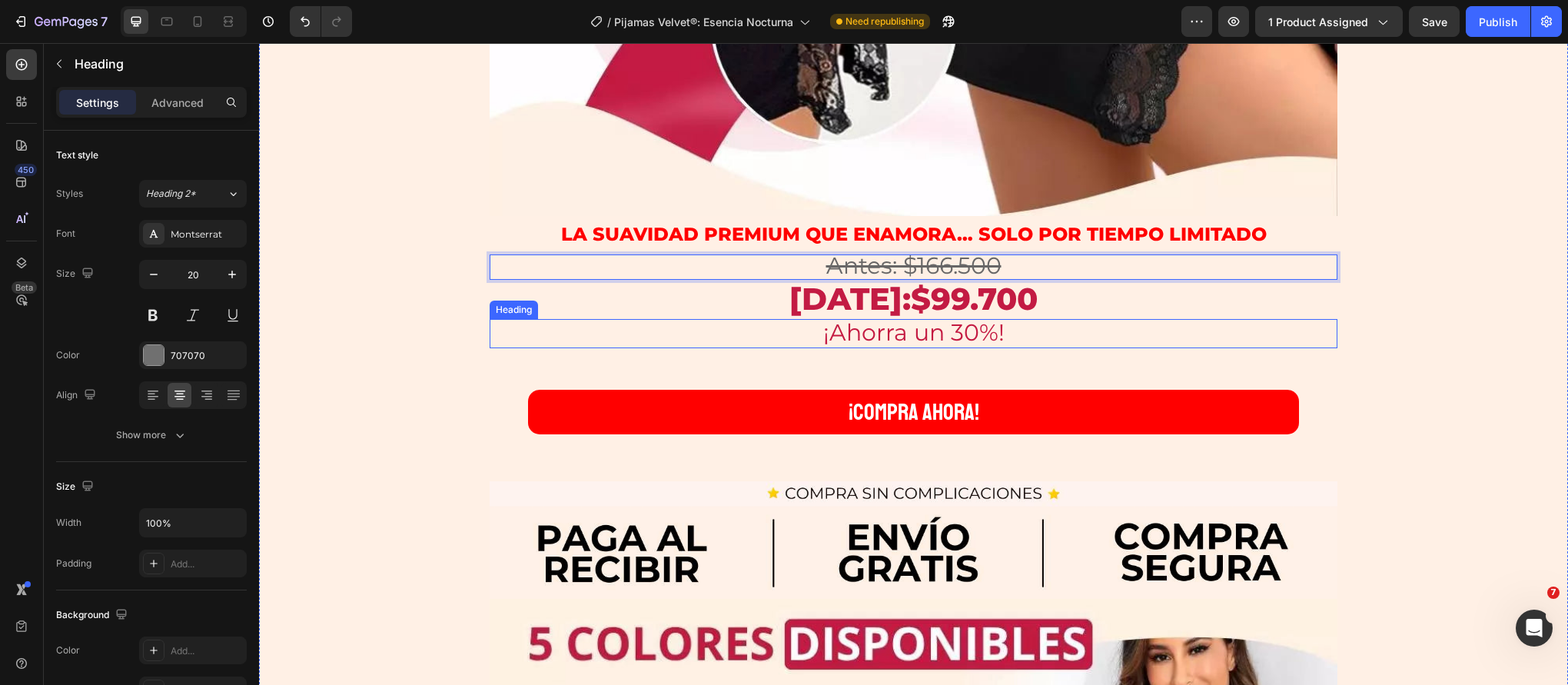
click at [717, 341] on h2 "¡Ahorra un 30%!" at bounding box center [914, 334] width 848 height 30
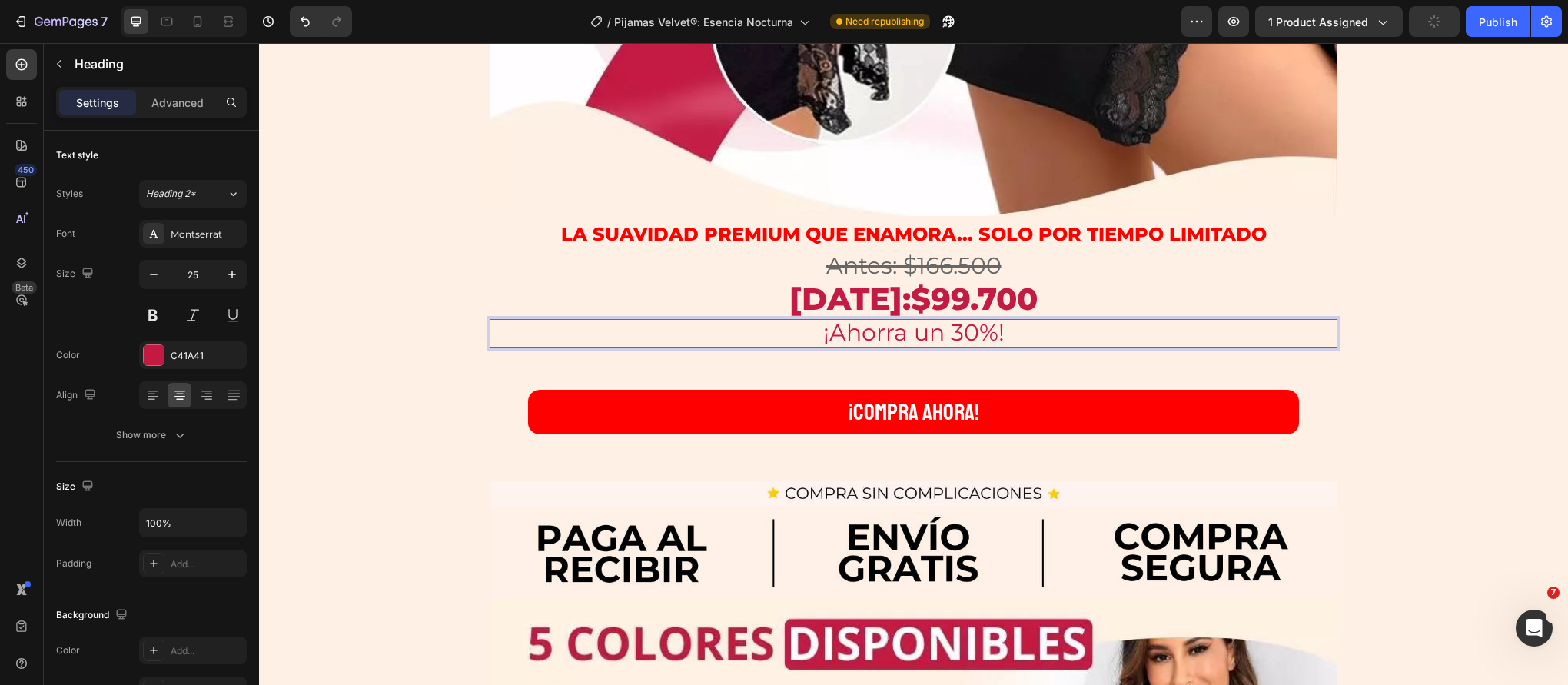
click at [965, 338] on span "¡Ahorra un 30%!" at bounding box center [914, 332] width 182 height 29
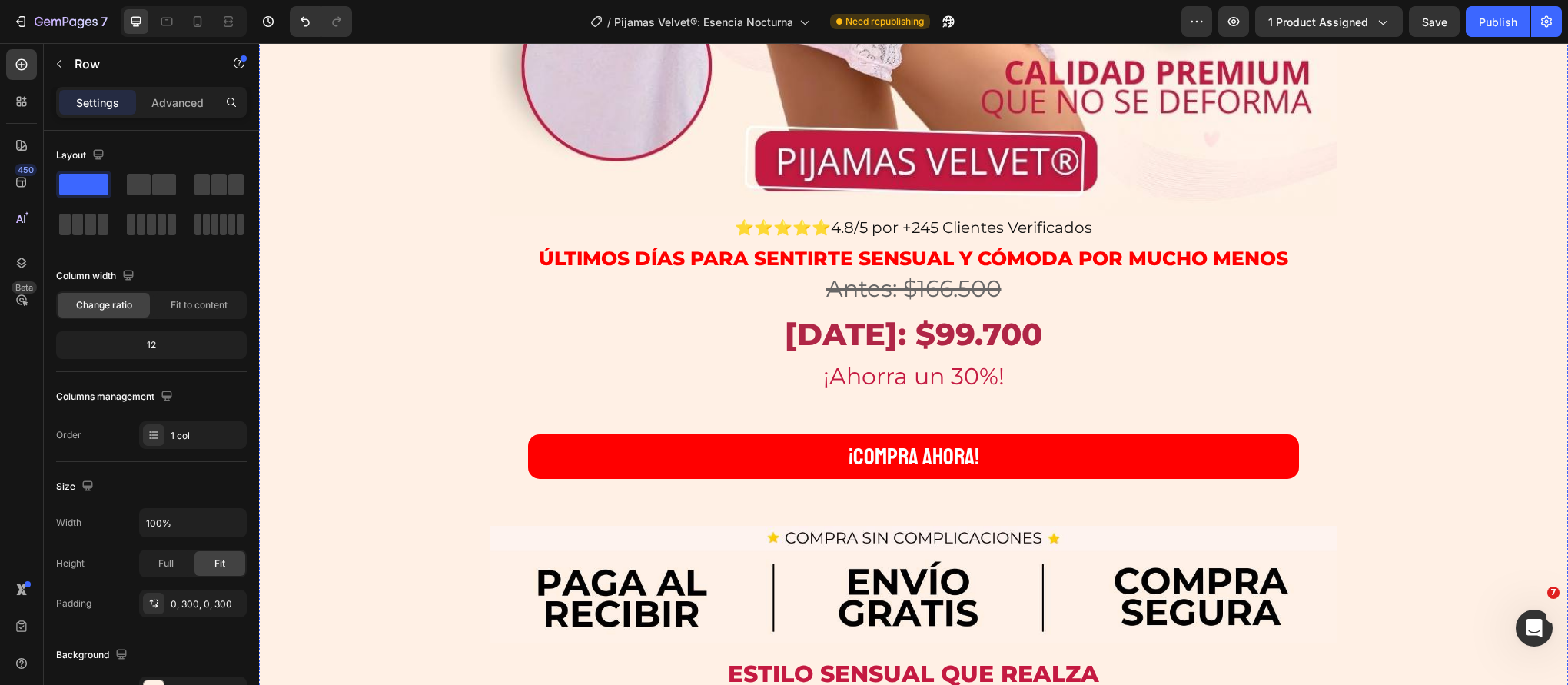
scroll to position [1050, 0]
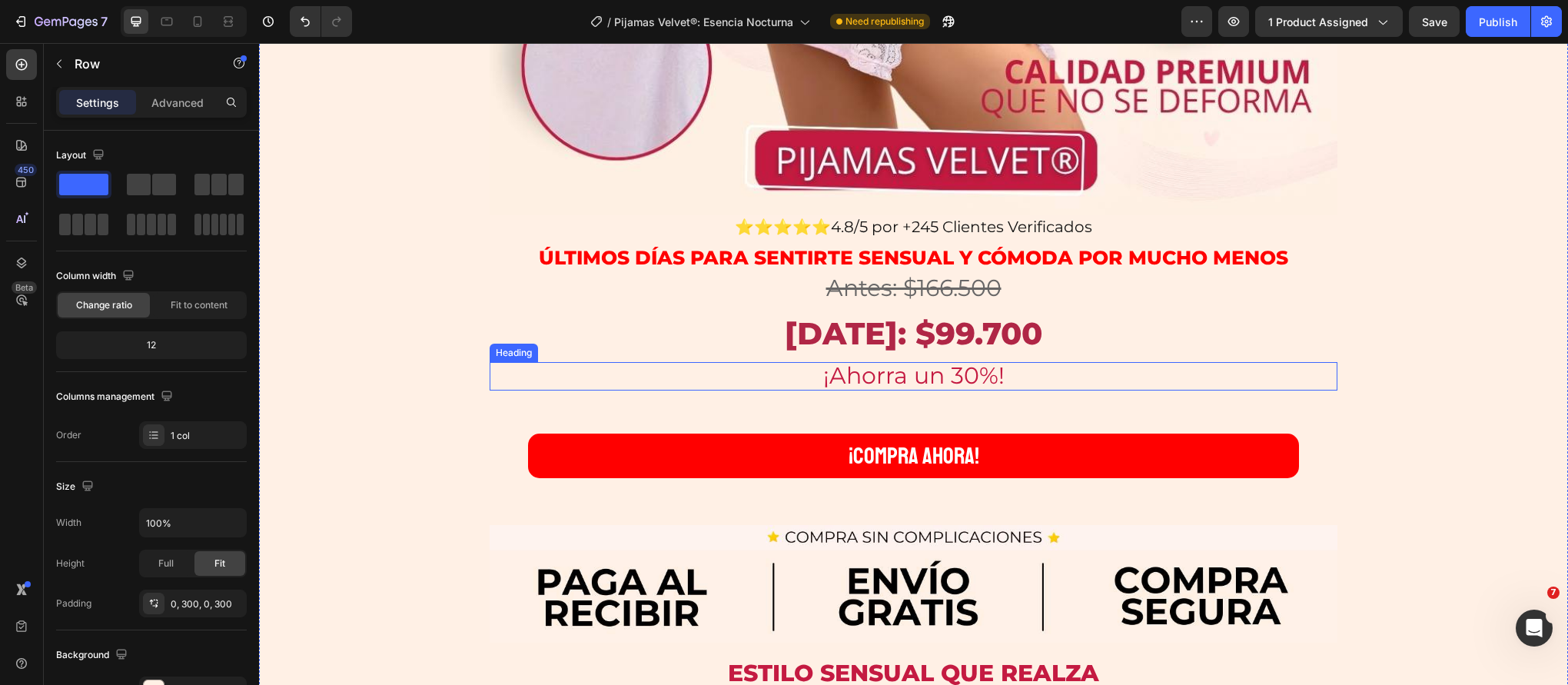
click at [961, 376] on span "¡Ahorra un 30%!" at bounding box center [914, 376] width 182 height 29
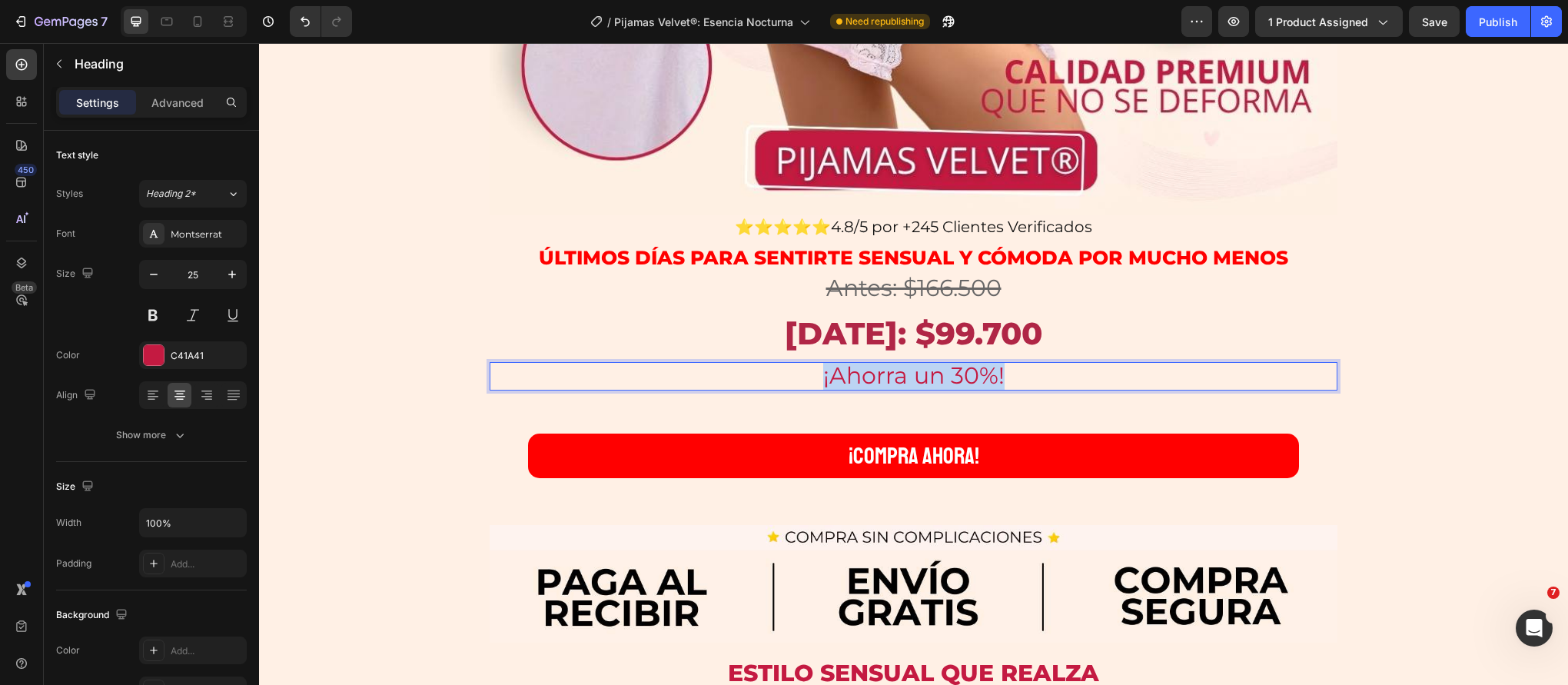
click at [961, 376] on span "¡Ahorra un 30%!" at bounding box center [914, 376] width 182 height 29
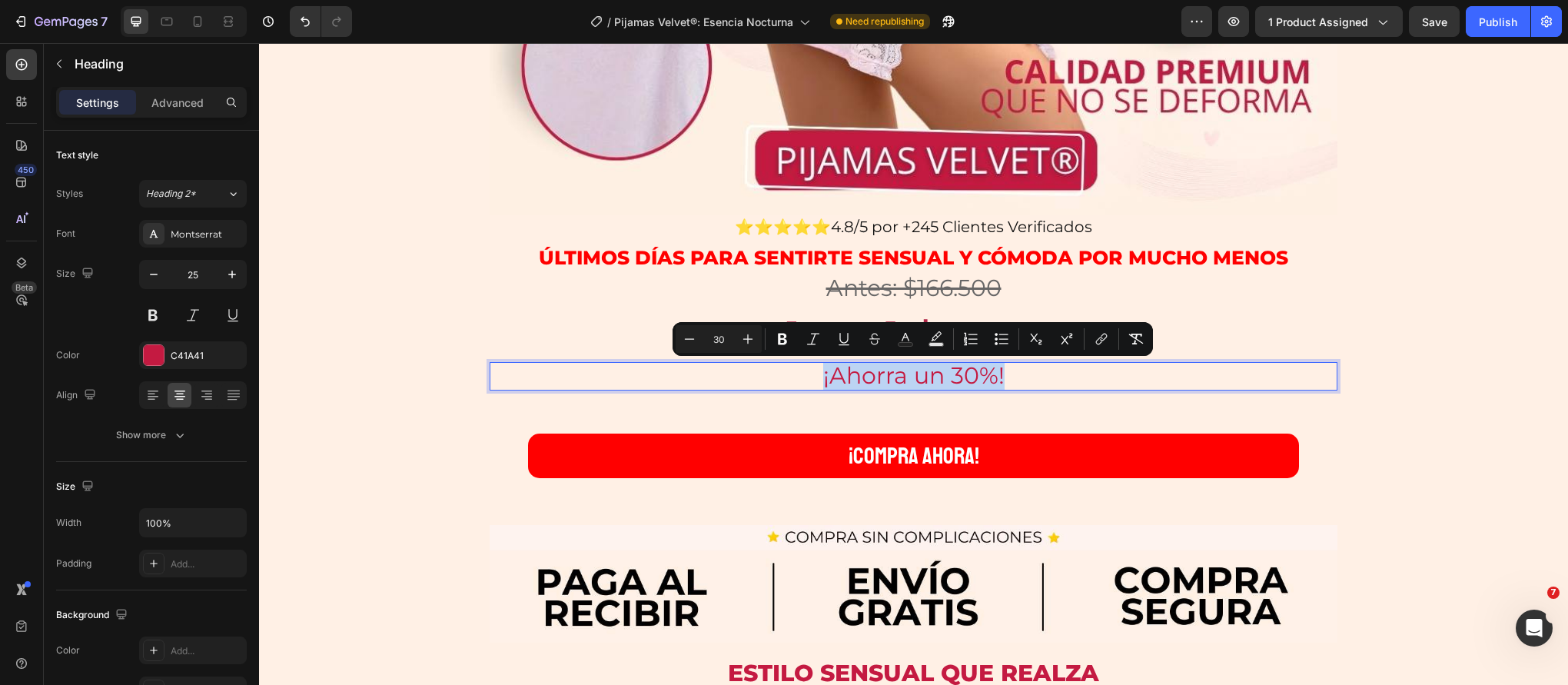
click at [961, 376] on span "¡Ahorra un 30%!" at bounding box center [914, 376] width 182 height 29
click at [959, 380] on span "¡Ahorra un 30%!" at bounding box center [914, 376] width 182 height 29
click at [965, 376] on span "¡Ahorra un 30%!" at bounding box center [914, 376] width 182 height 29
click at [910, 380] on span "¡Ahorra un 30%!" at bounding box center [914, 376] width 182 height 29
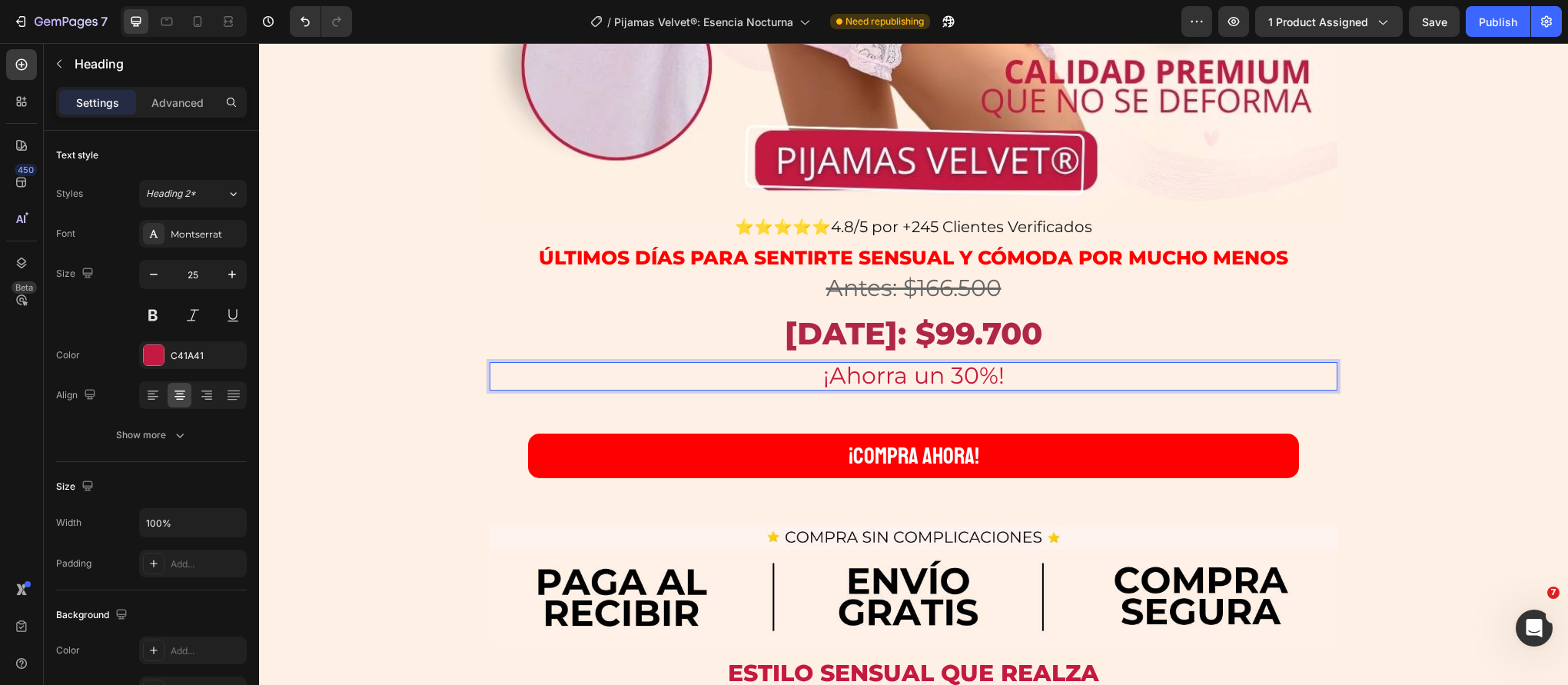
click at [972, 373] on span "¡Ahorra un 30%!" at bounding box center [914, 376] width 182 height 29
click at [964, 373] on span "¡Ahorra un 30%!" at bounding box center [914, 376] width 182 height 29
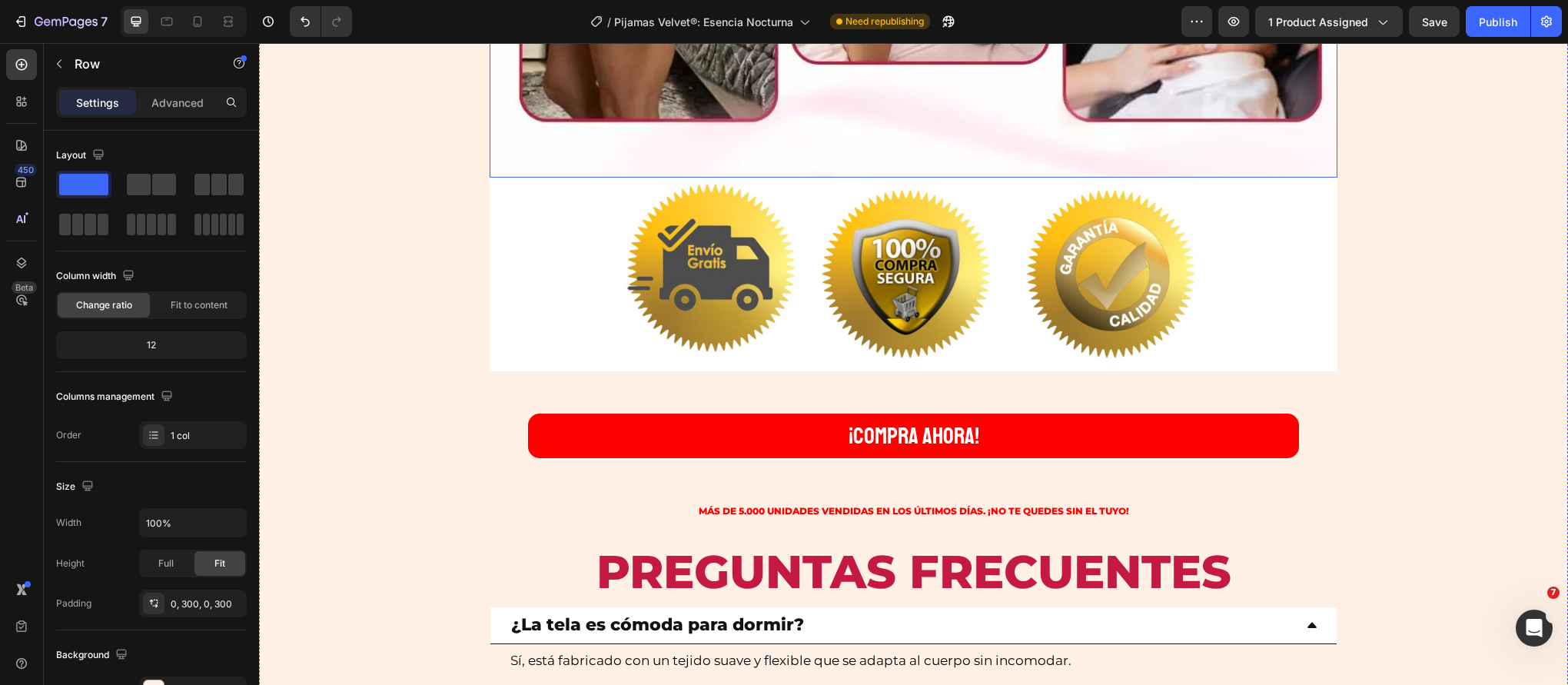
scroll to position [6598, 0]
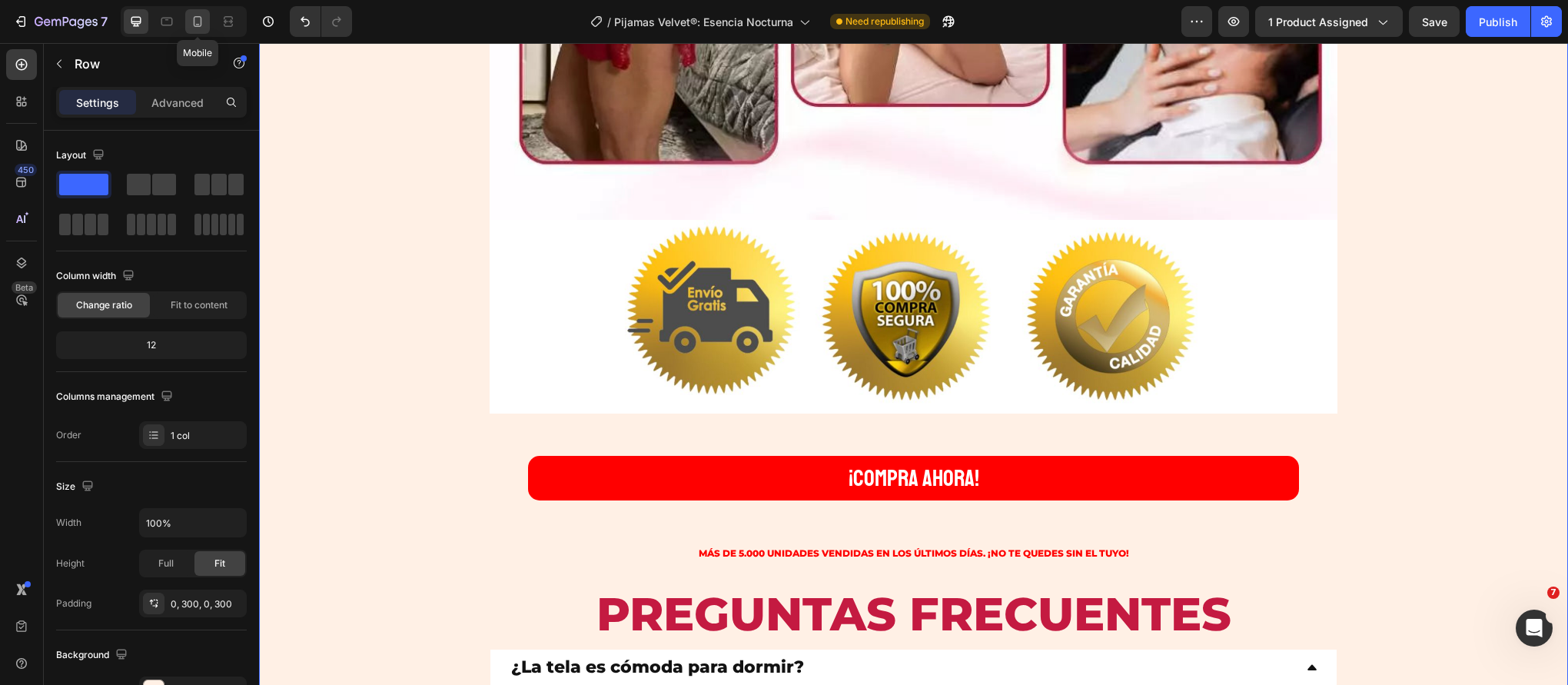
click at [193, 18] on icon at bounding box center [198, 22] width 16 height 16
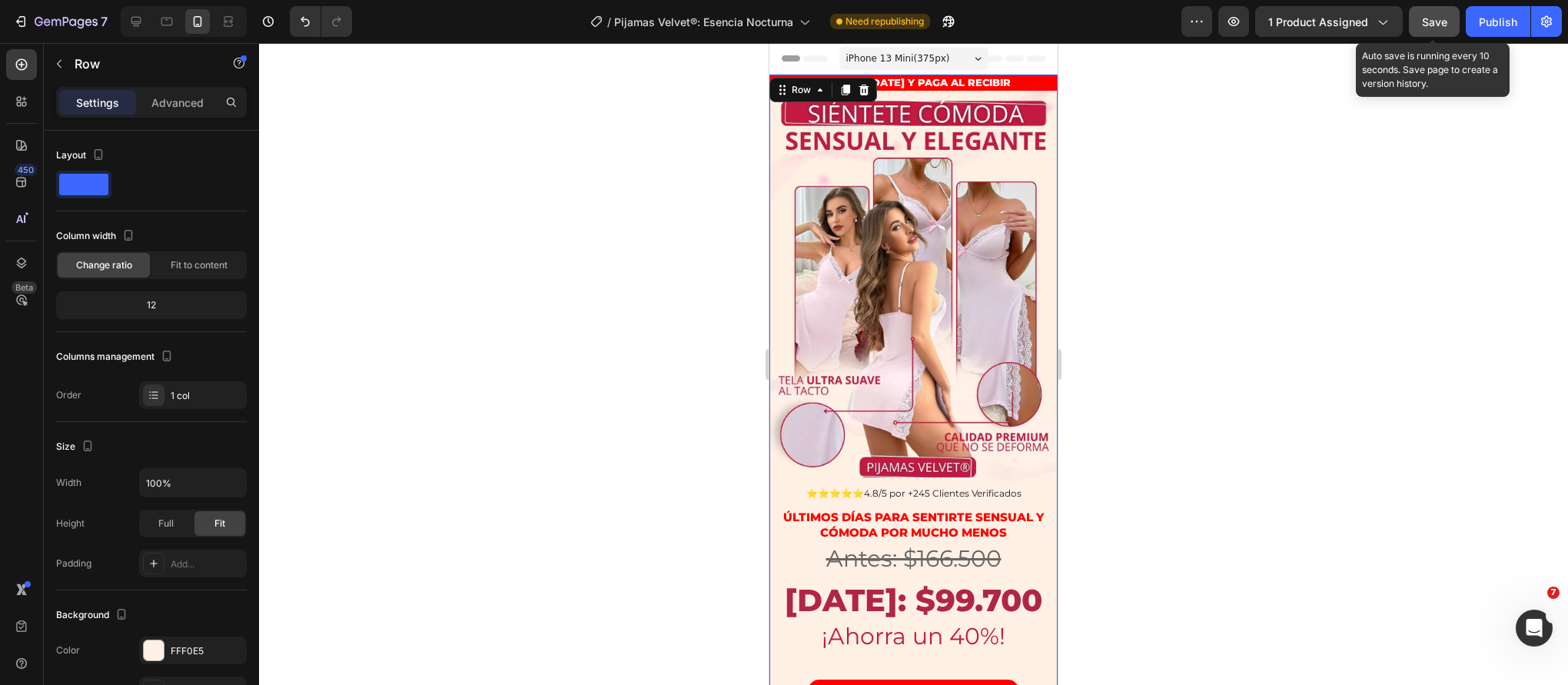
click at [1442, 24] on span "Save" at bounding box center [1435, 22] width 26 height 13
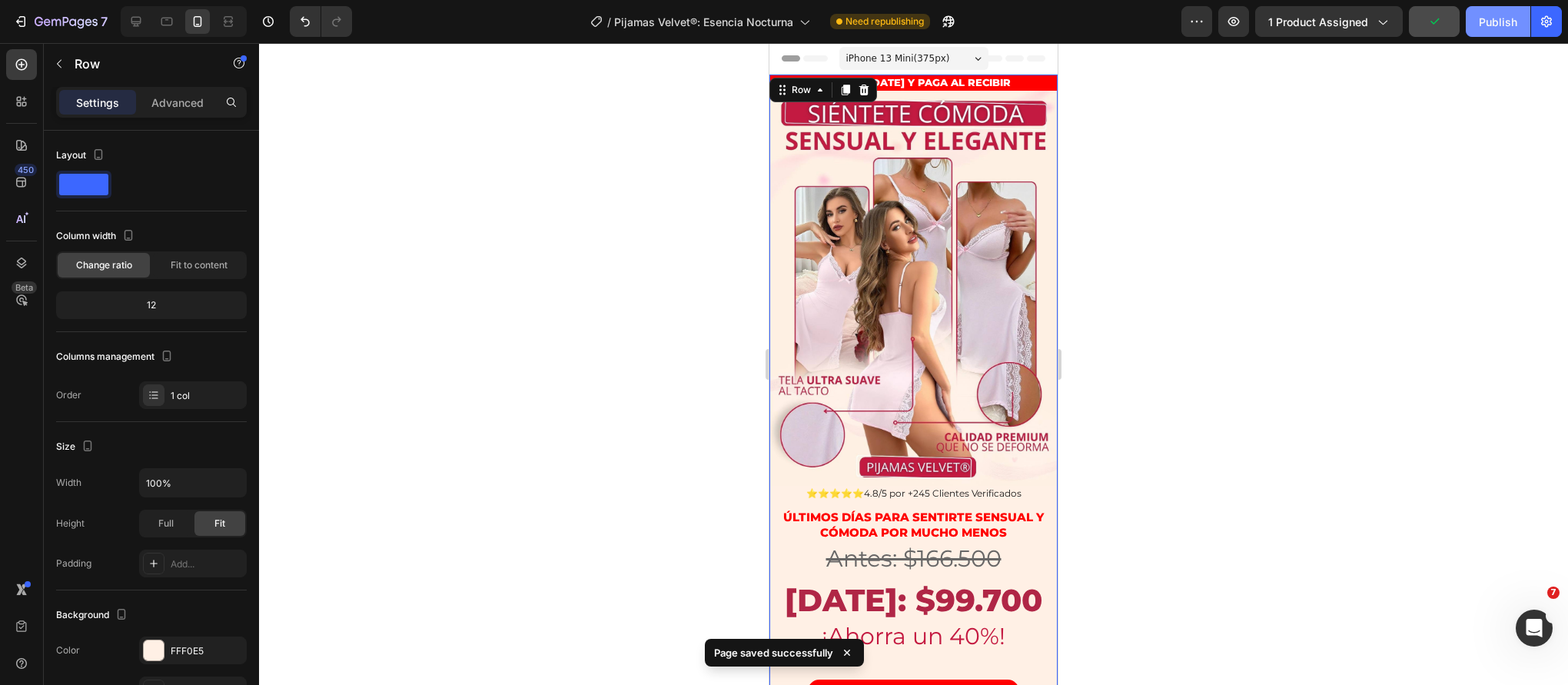
click at [1511, 27] on div "Publish" at bounding box center [1498, 22] width 39 height 16
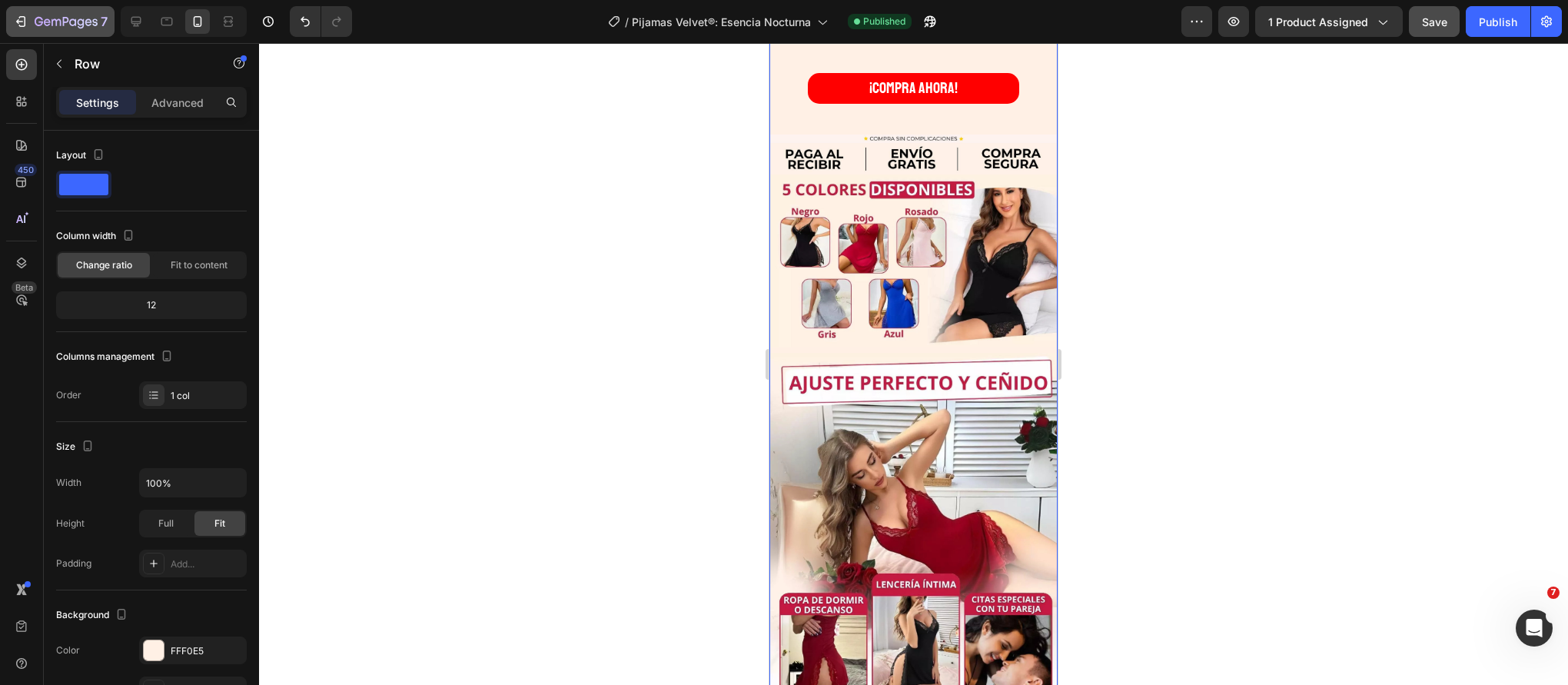
scroll to position [2361, 0]
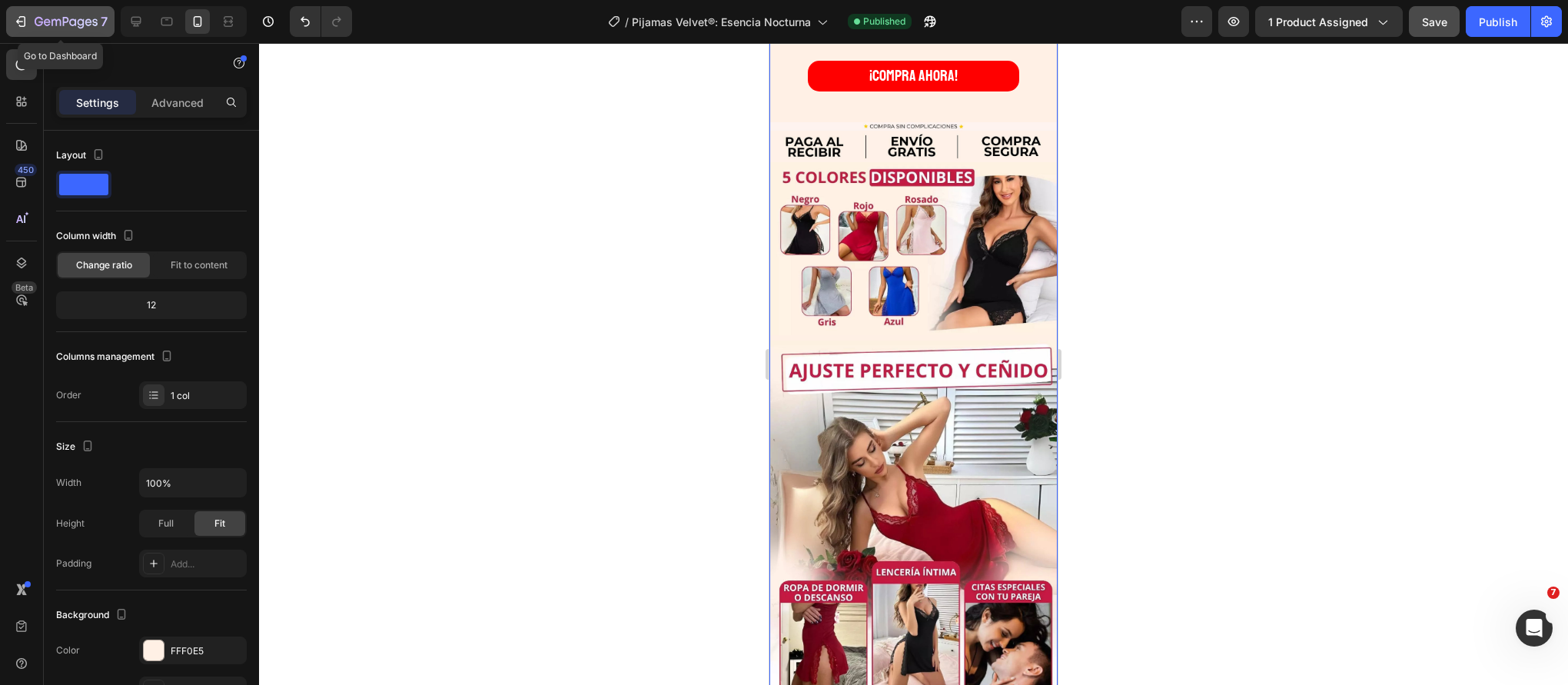
click at [51, 19] on icon "button" at bounding box center [66, 22] width 63 height 13
